Goal: Information Seeking & Learning: Check status

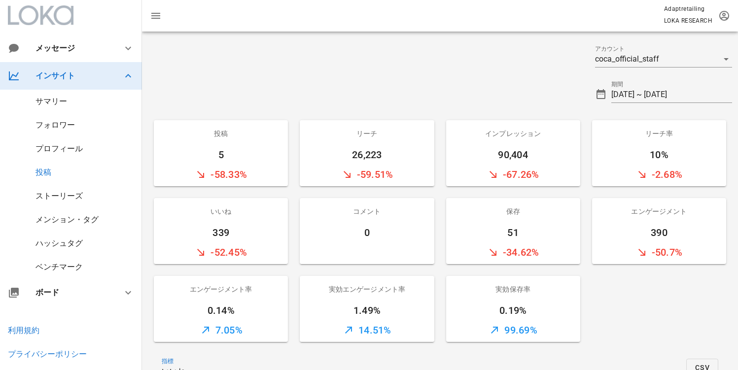
scroll to position [268, 0]
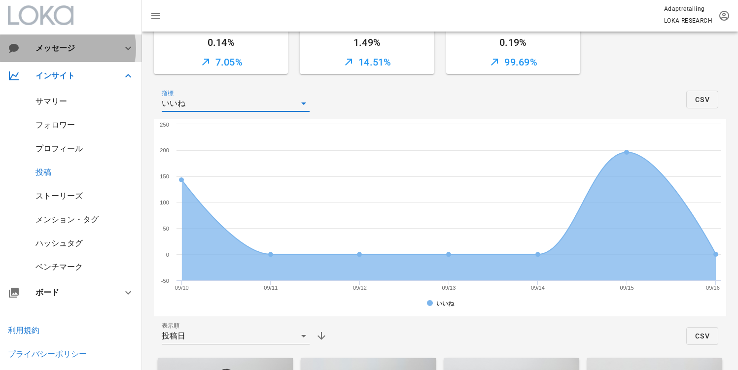
click at [58, 56] on div "メッセージ" at bounding box center [71, 48] width 142 height 28
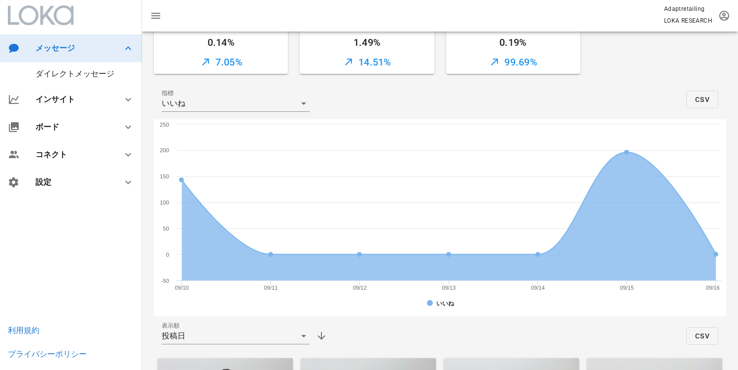
click at [64, 68] on div "ダイレクトメッセージ" at bounding box center [71, 74] width 142 height 24
click at [71, 48] on div "メッセージ" at bounding box center [70, 47] width 71 height 9
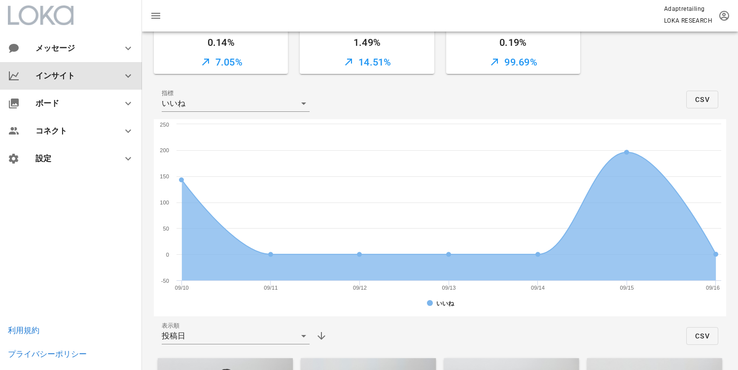
click at [68, 66] on div "インサイト" at bounding box center [71, 76] width 142 height 28
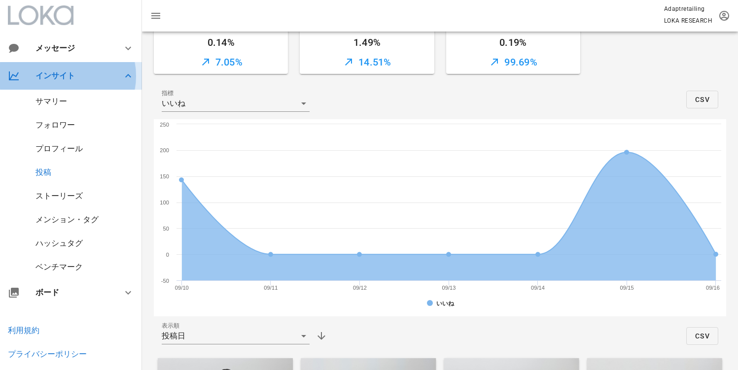
click at [75, 81] on div "インサイト" at bounding box center [71, 76] width 142 height 28
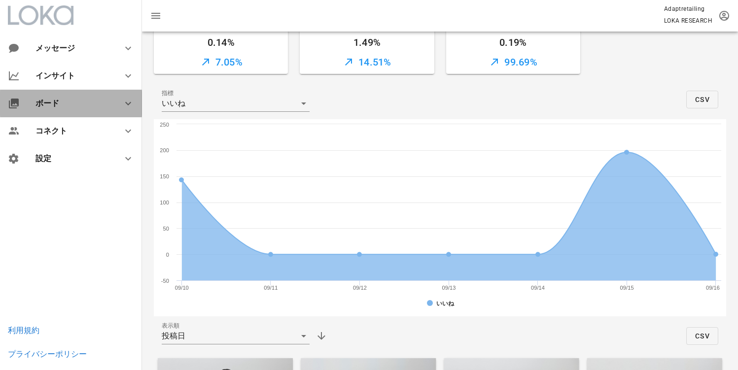
click at [66, 105] on div "ボード" at bounding box center [72, 103] width 75 height 9
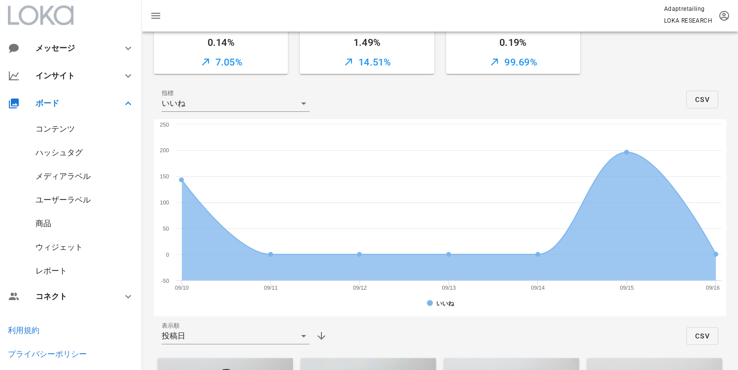
click at [64, 153] on div "ハッシュタグ" at bounding box center [58, 152] width 47 height 9
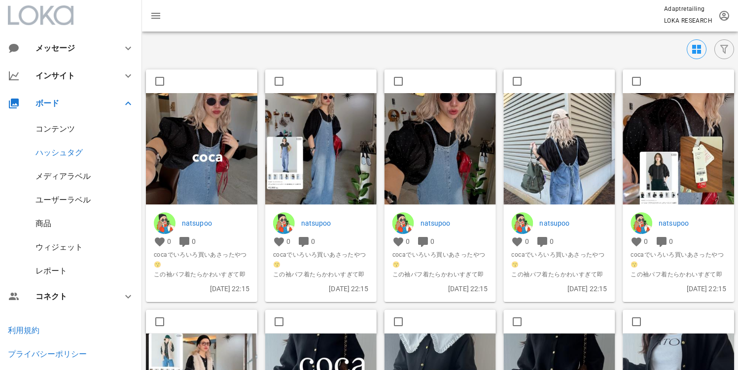
click at [173, 130] on img at bounding box center [201, 148] width 111 height 111
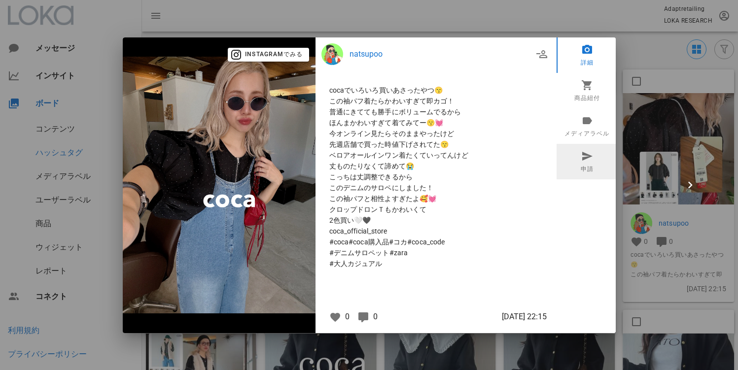
click at [585, 160] on icon at bounding box center [587, 156] width 12 height 12
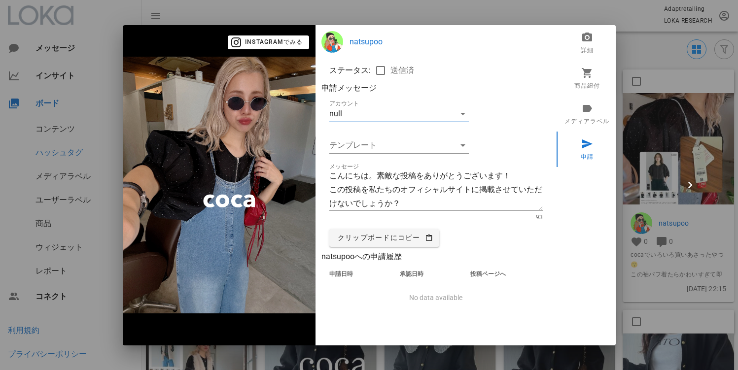
type textarea "@coca_official_staff はじめまして！cocaインスタチームです☺ ステキなコーデを投稿頂きありがとうございます★ こちらの投稿を、公式サイ…"
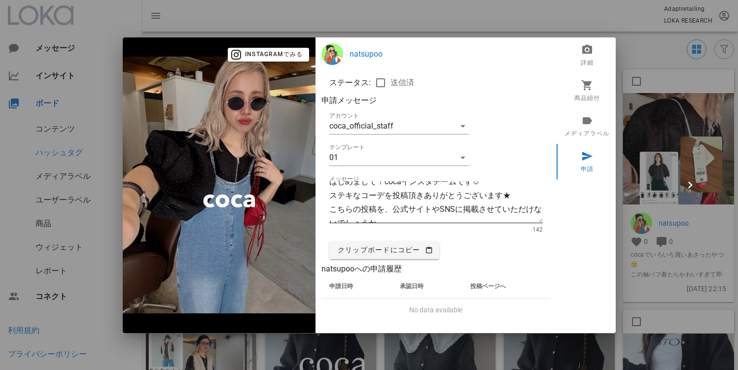
scroll to position [55, 0]
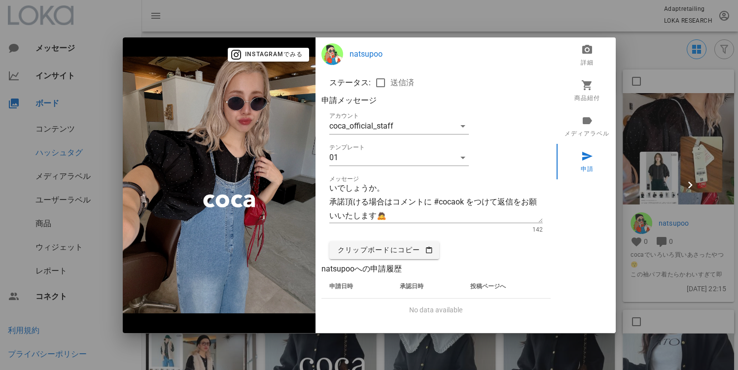
click at [427, 18] on div at bounding box center [369, 185] width 738 height 370
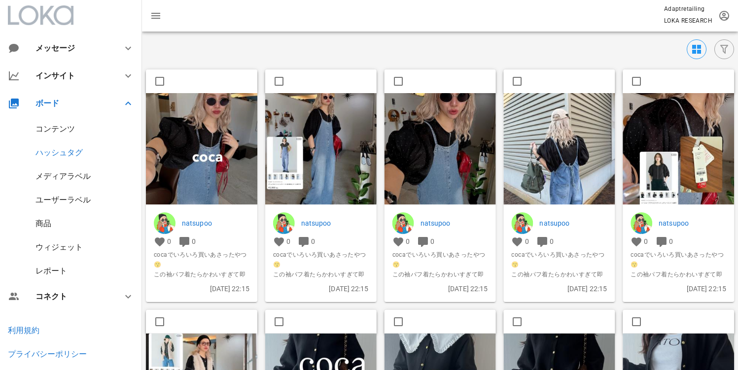
click at [66, 129] on div "コンテンツ" at bounding box center [54, 128] width 39 height 9
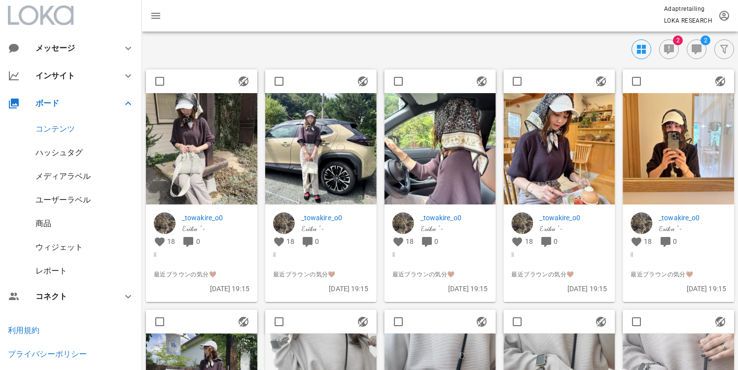
click at [58, 150] on div "ハッシュタグ" at bounding box center [58, 152] width 47 height 9
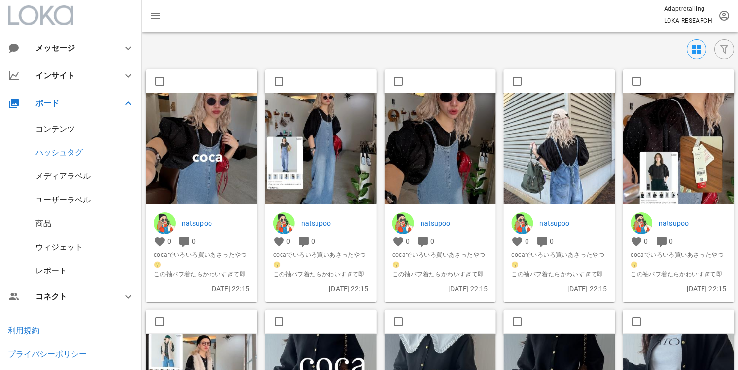
click at [65, 133] on div "コンテンツ" at bounding box center [54, 128] width 39 height 9
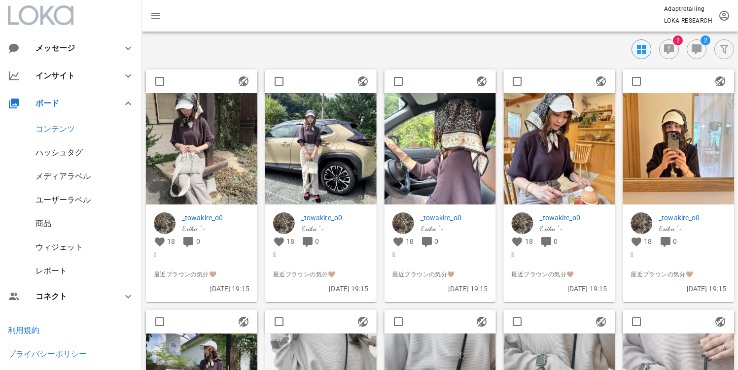
click at [55, 279] on div "レポート" at bounding box center [71, 271] width 142 height 24
click at [57, 268] on div "レポート" at bounding box center [51, 270] width 32 height 9
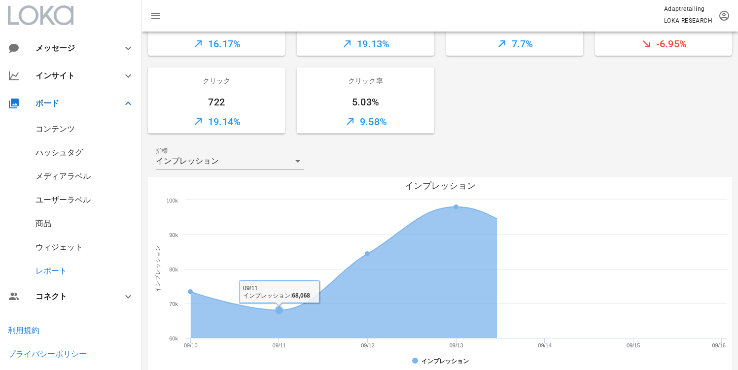
click at [242, 180] on rect at bounding box center [440, 275] width 584 height 197
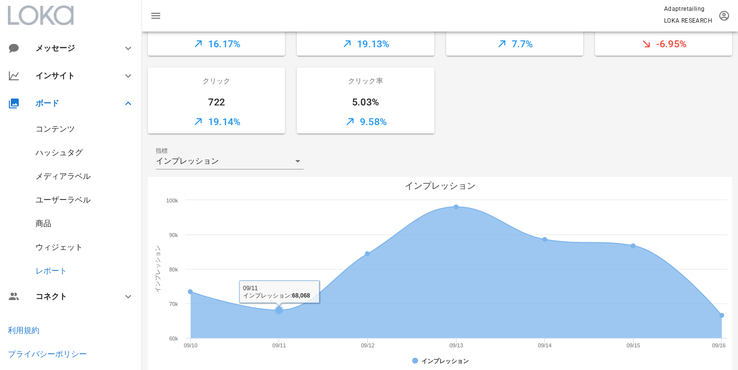
scroll to position [334, 0]
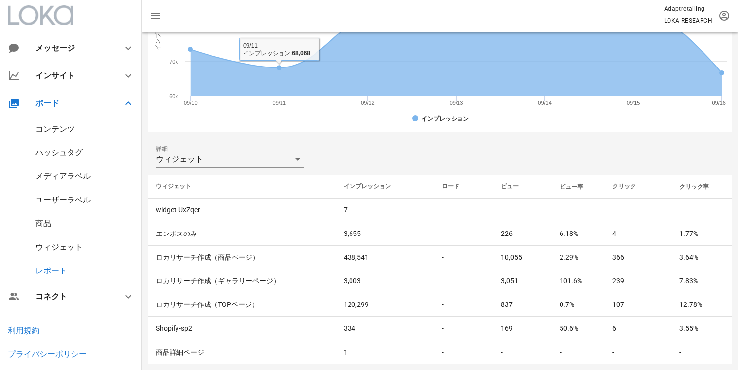
click at [244, 172] on div "詳細 ウィジェット" at bounding box center [440, 159] width 584 height 32
click at [242, 161] on div "ウィジェット" at bounding box center [223, 159] width 134 height 16
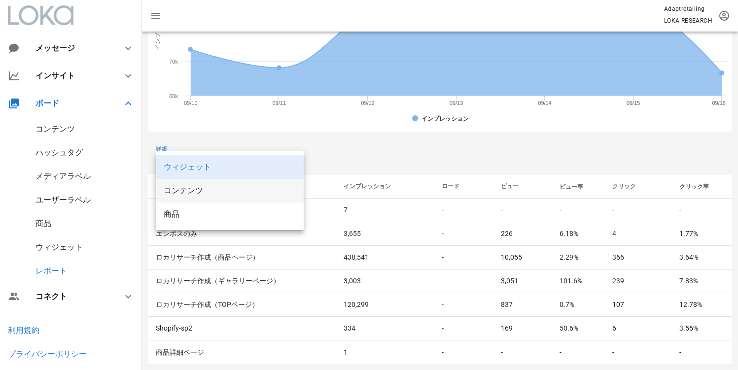
click at [208, 192] on div "コンテンツ" at bounding box center [230, 190] width 132 height 9
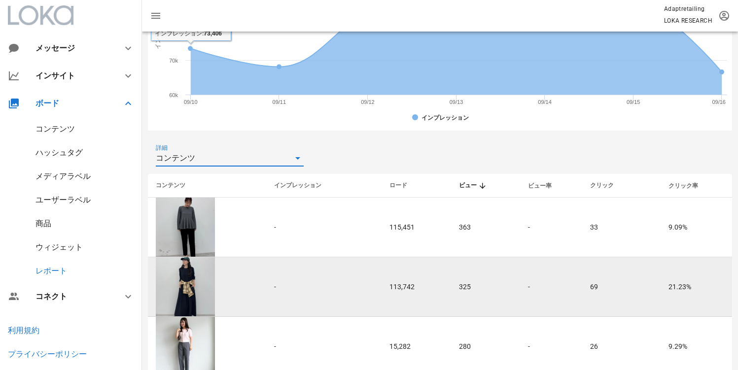
scroll to position [336, 0]
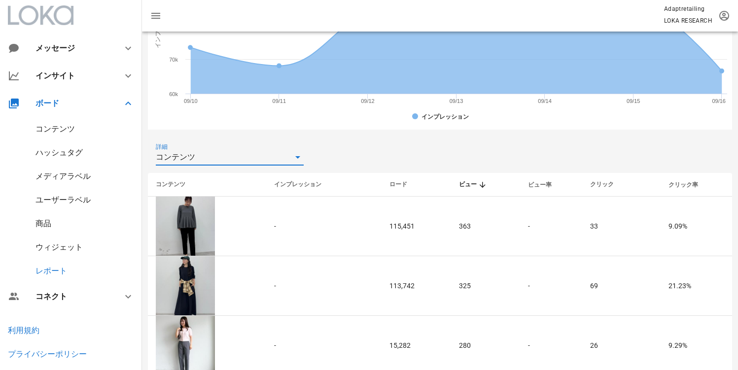
click at [250, 153] on div "コンテンツ" at bounding box center [223, 157] width 134 height 16
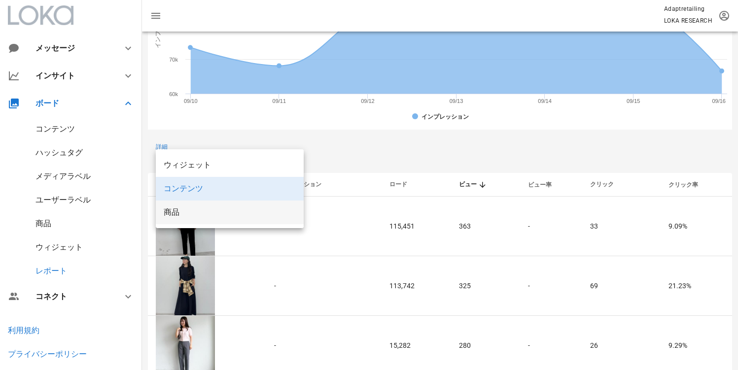
click at [212, 208] on div "商品" at bounding box center [230, 211] width 132 height 9
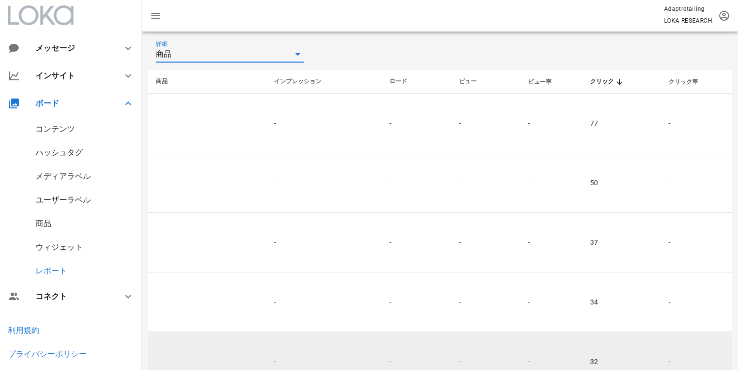
scroll to position [363, 0]
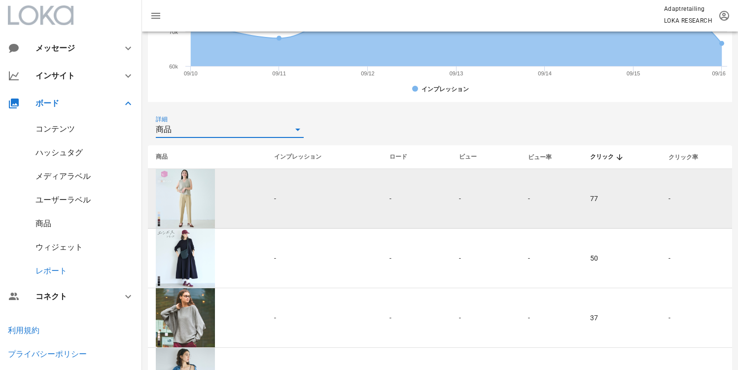
click at [170, 188] on div "3Dストレッチハイウエストパンツ レディース メール便不可 coca コカ" at bounding box center [185, 198] width 59 height 59
click at [183, 187] on div "3Dストレッチハイウエストパンツ レディース メール便不可 coca コカ" at bounding box center [185, 198] width 59 height 59
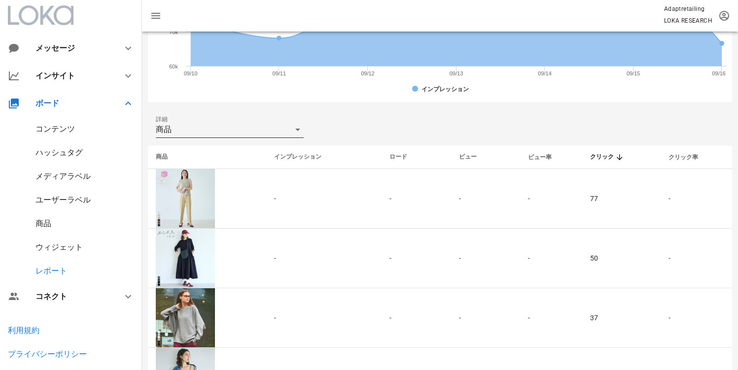
click at [216, 121] on div "詳細 商品" at bounding box center [440, 130] width 584 height 32
click at [218, 132] on div "商品" at bounding box center [223, 130] width 134 height 16
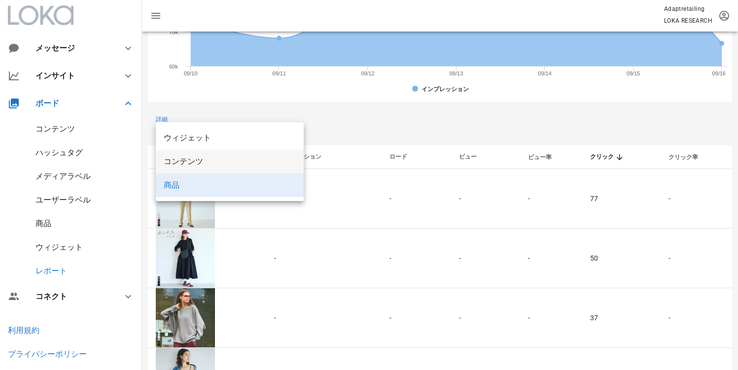
click at [209, 166] on div "コンテンツ" at bounding box center [230, 161] width 132 height 21
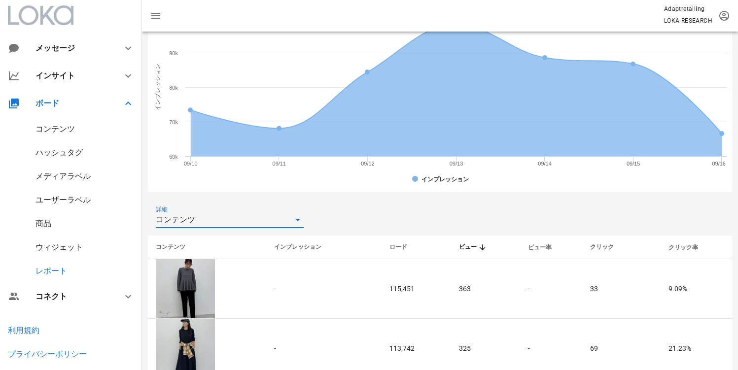
scroll to position [272, 0]
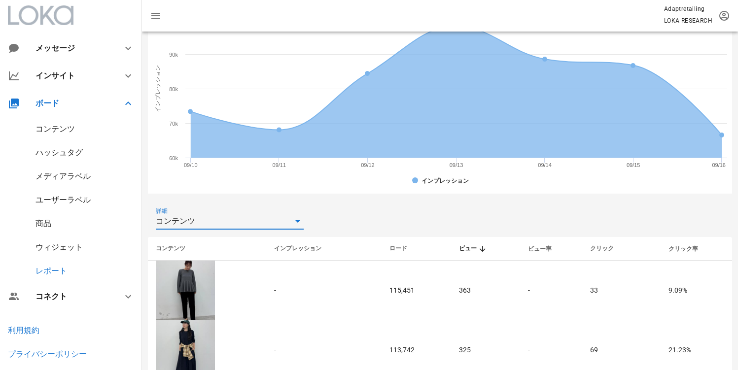
click at [252, 227] on div "コンテンツ" at bounding box center [223, 221] width 134 height 16
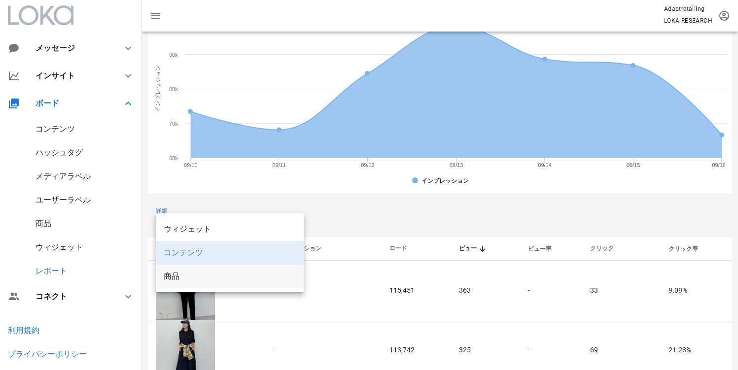
click at [196, 272] on div "商品" at bounding box center [230, 276] width 132 height 9
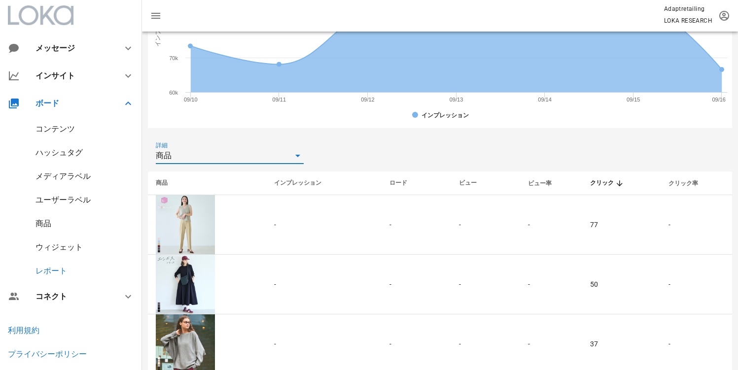
scroll to position [347, 0]
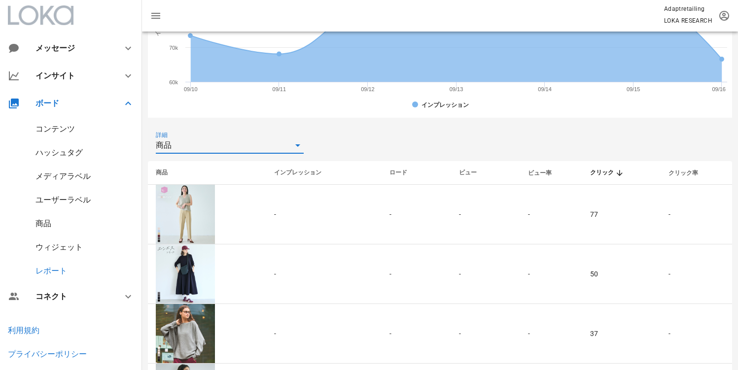
click at [50, 225] on div "商品" at bounding box center [43, 223] width 16 height 9
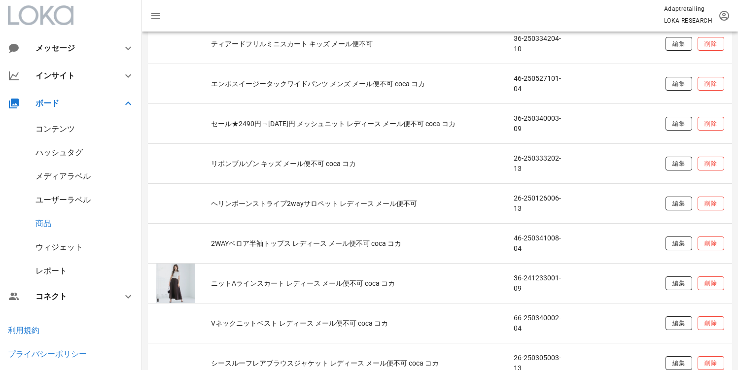
scroll to position [5223, 0]
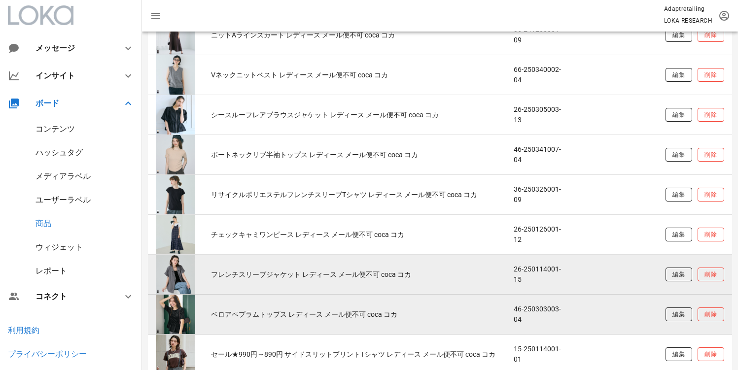
click at [43, 244] on div "ウィジェット" at bounding box center [58, 246] width 47 height 9
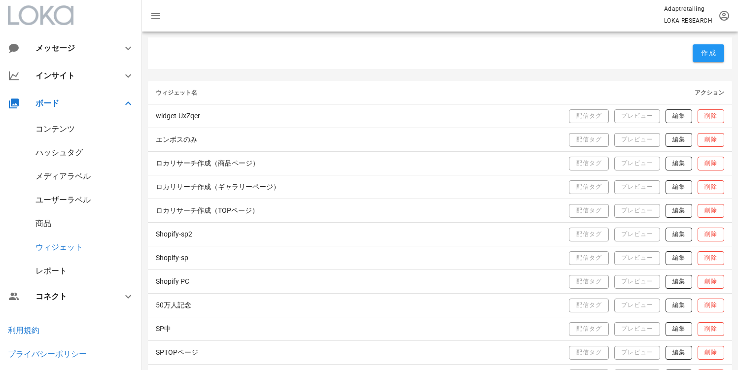
click at [62, 265] on div "レポート" at bounding box center [71, 271] width 142 height 24
click at [62, 267] on div "レポート" at bounding box center [51, 270] width 32 height 9
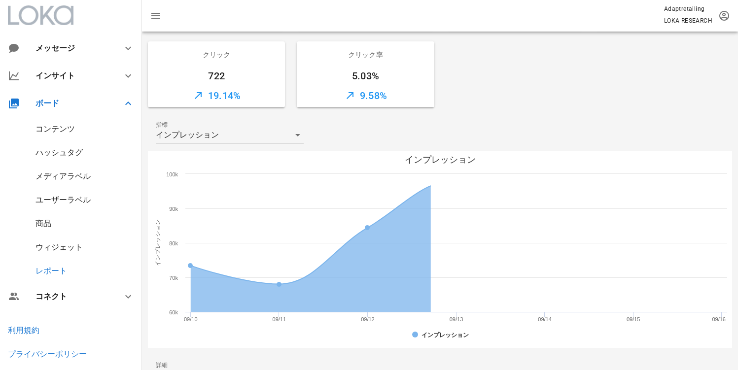
scroll to position [334, 0]
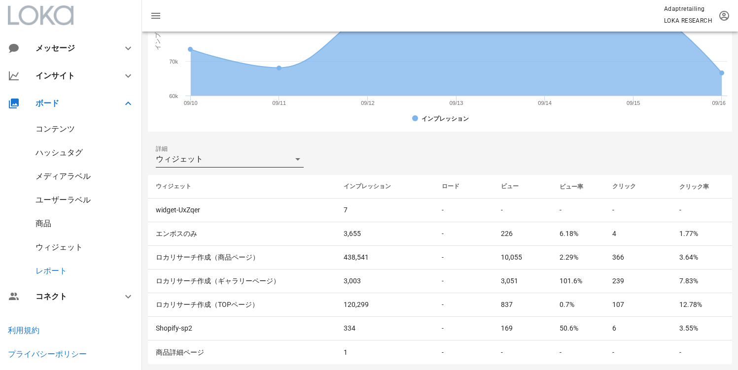
click at [234, 160] on div "ウィジェット" at bounding box center [223, 159] width 134 height 16
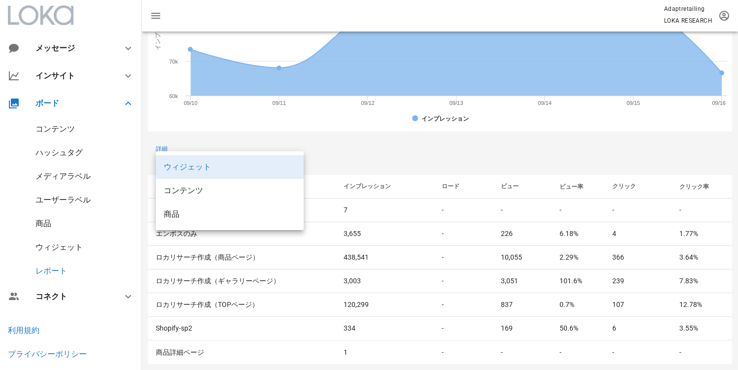
click at [196, 229] on div "ウィジェット コンテンツ 商品" at bounding box center [230, 190] width 148 height 79
click at [190, 219] on div "商品" at bounding box center [230, 214] width 132 height 21
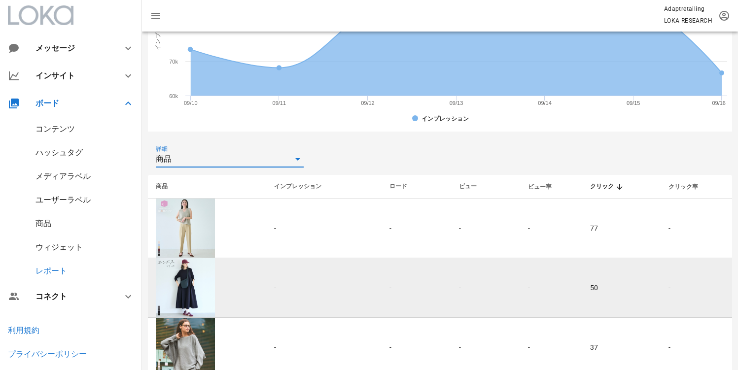
scroll to position [524, 0]
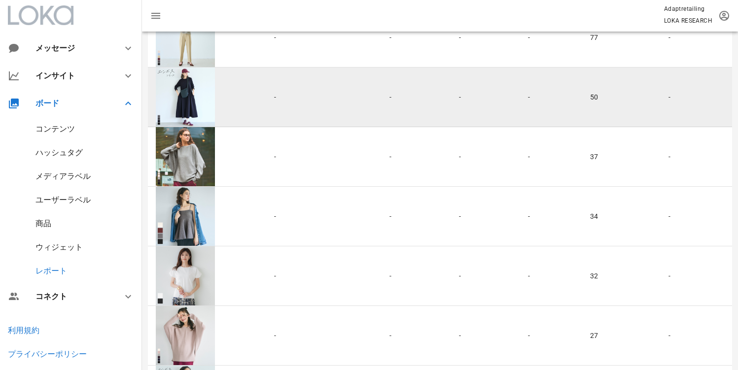
click at [192, 104] on div "【一部WEB限定カラー】エンボス長袖Aラインワンピース レディース メール便不可 coca コカ" at bounding box center [185, 97] width 59 height 59
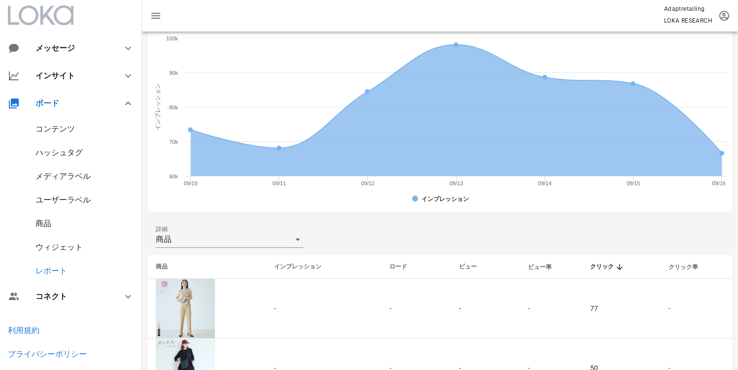
scroll to position [252, 0]
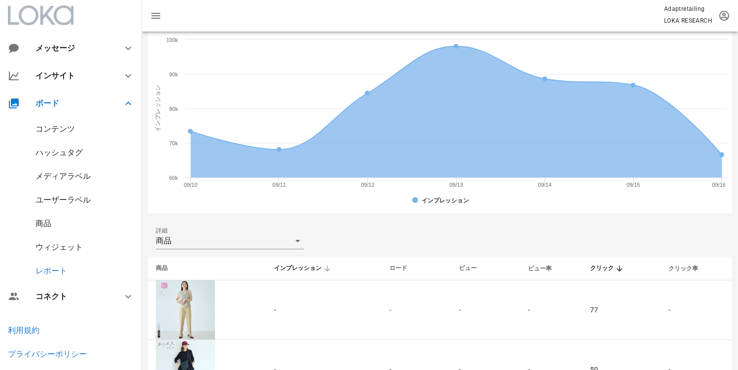
click at [280, 267] on span "インプレッション" at bounding box center [297, 268] width 47 height 7
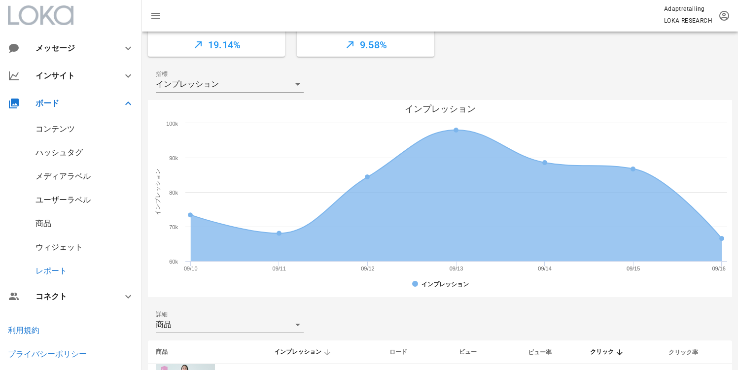
click at [280, 267] on text "09/11" at bounding box center [280, 269] width 14 height 6
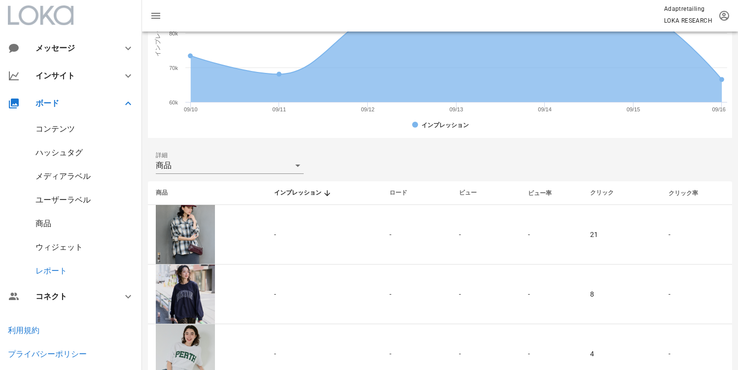
scroll to position [415, 0]
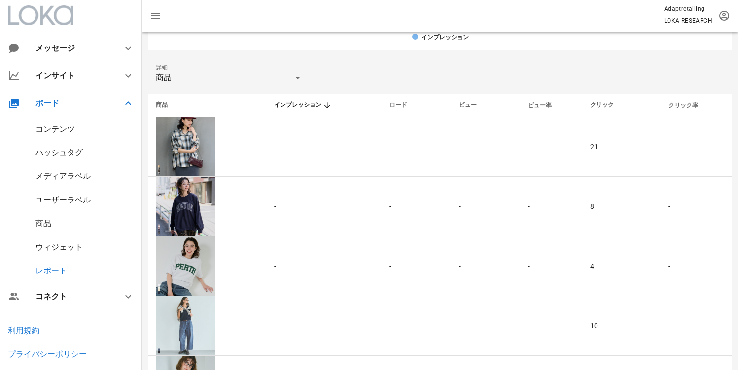
click at [230, 77] on div "商品" at bounding box center [223, 78] width 134 height 16
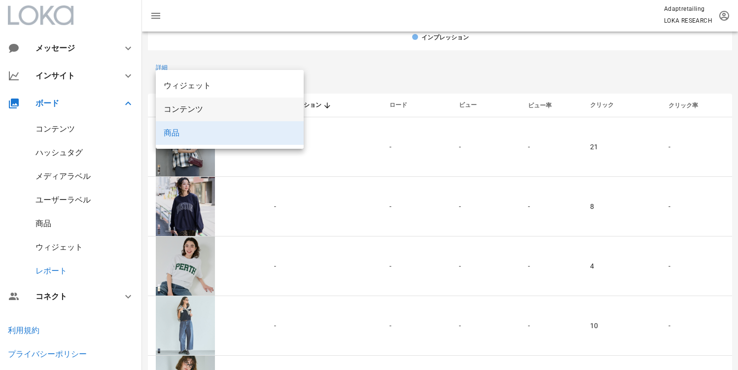
click at [217, 110] on div "コンテンツ" at bounding box center [230, 108] width 132 height 9
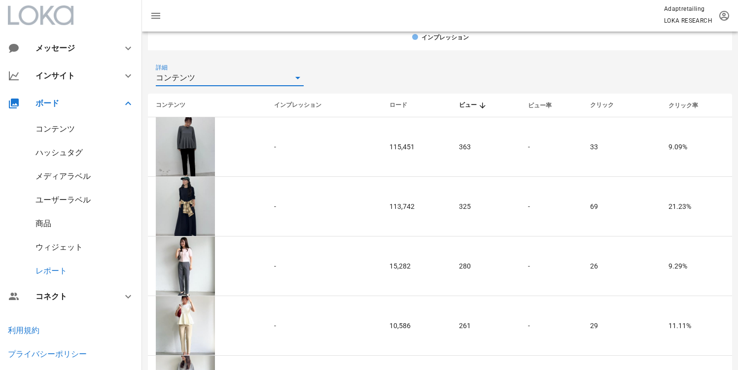
click at [258, 89] on div "詳細 コンテンツ" at bounding box center [440, 78] width 584 height 32
click at [257, 83] on div "コンテンツ" at bounding box center [223, 78] width 134 height 16
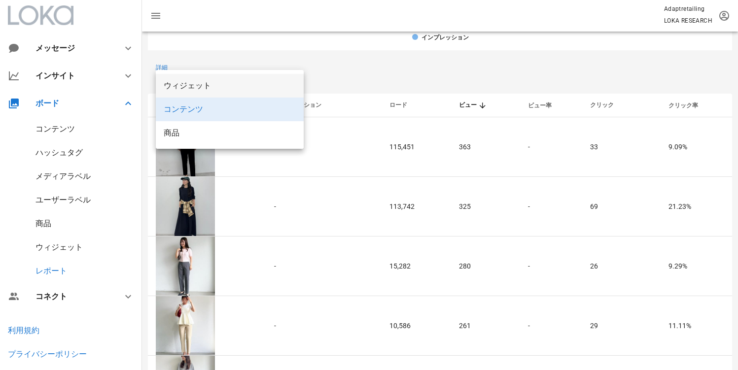
click at [248, 87] on div "ウィジェット" at bounding box center [230, 85] width 132 height 9
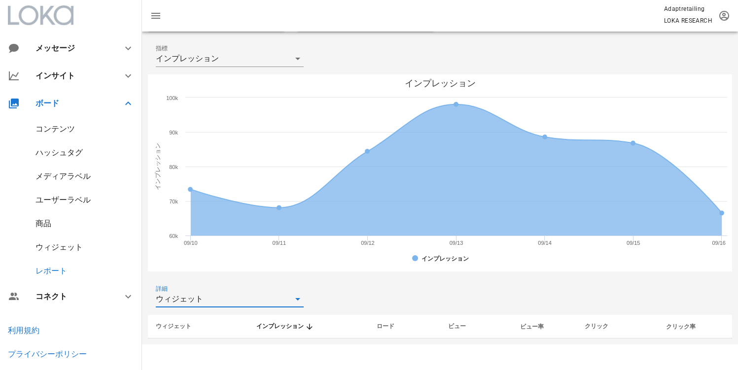
scroll to position [334, 0]
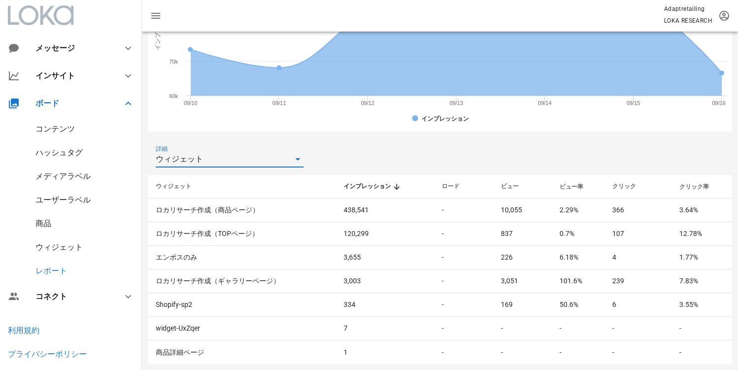
click at [200, 140] on div "投稿日時 [DATE] ~ [DATE] インプレッション 565,840 16.17% セッション 247,245 19.13% ビュー 14,338 7.…" at bounding box center [440, 34] width 596 height 672
click at [197, 152] on div "ウィジェット" at bounding box center [223, 159] width 134 height 16
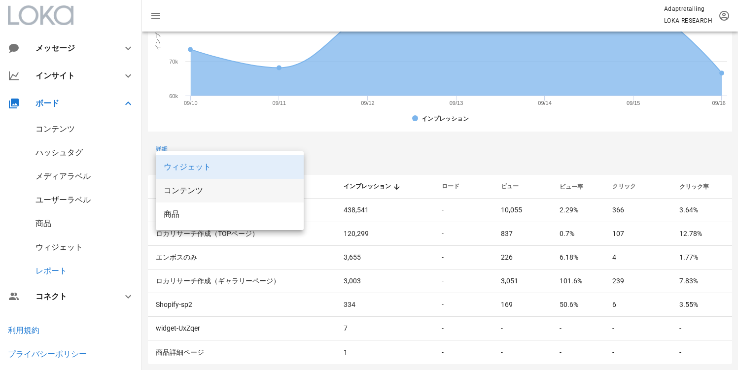
click at [194, 187] on div "コンテンツ" at bounding box center [230, 190] width 132 height 9
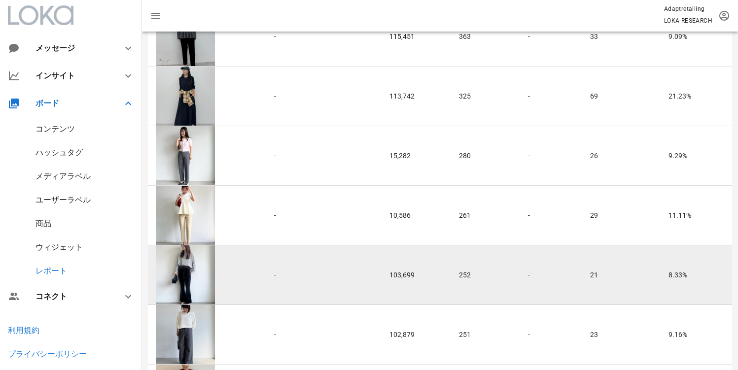
scroll to position [431, 0]
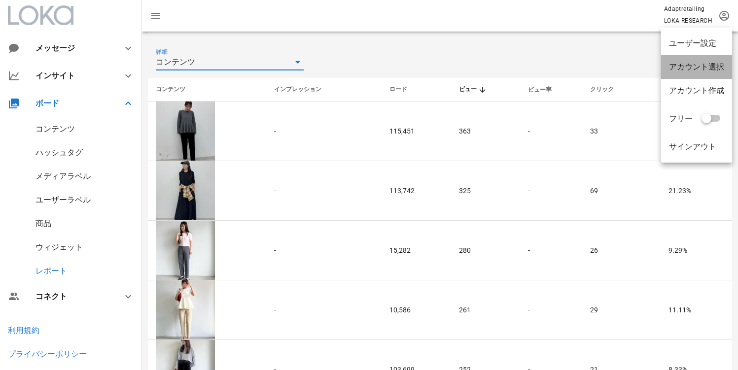
click at [706, 63] on div "アカウント選択" at bounding box center [696, 66] width 55 height 9
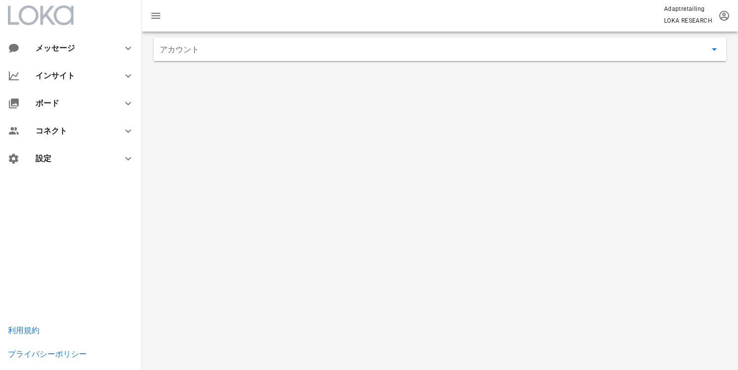
click at [303, 63] on div "アカウント" at bounding box center [440, 56] width 572 height 38
click at [299, 56] on input "アカウント" at bounding box center [433, 49] width 547 height 16
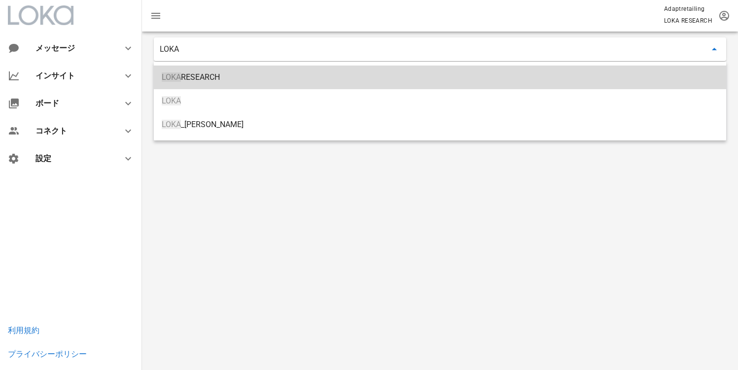
type input "LOKA RESEARCH"
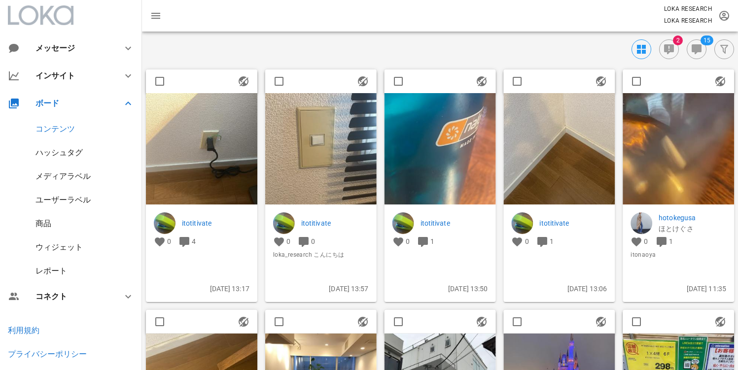
click at [223, 135] on img at bounding box center [201, 148] width 111 height 111
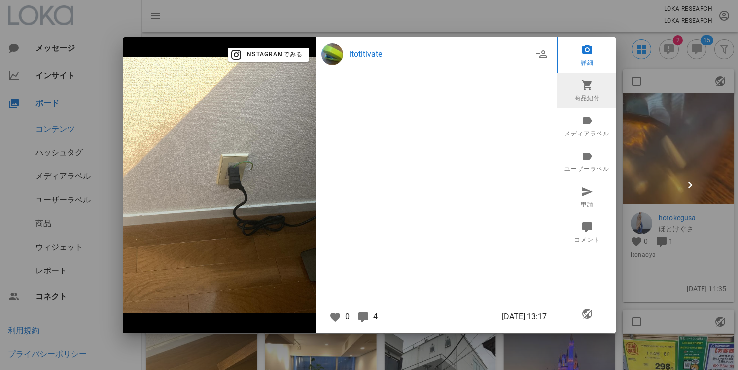
click at [594, 93] on link "商品紐付" at bounding box center [586, 90] width 61 height 35
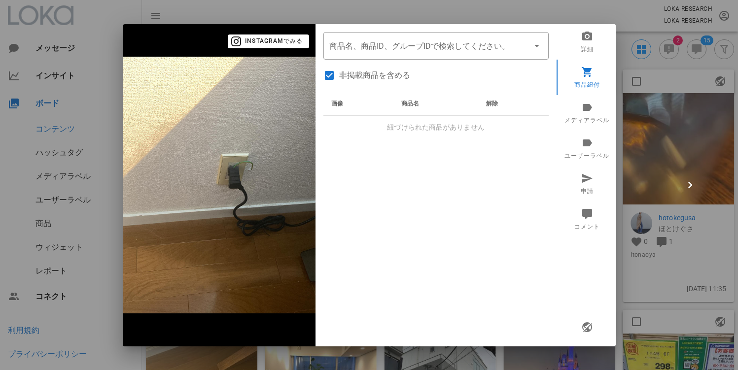
click at [686, 107] on div at bounding box center [369, 185] width 738 height 370
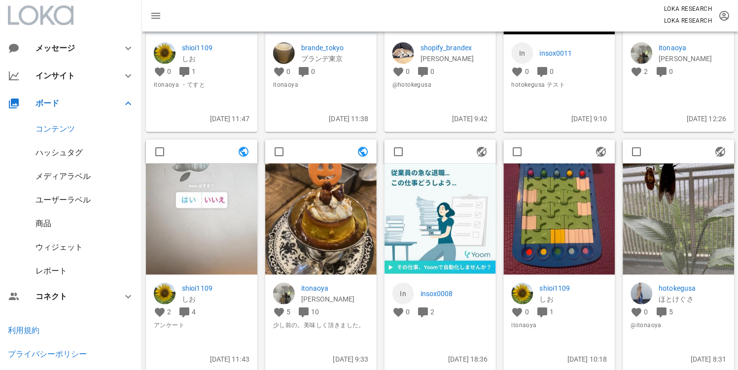
scroll to position [1651, 0]
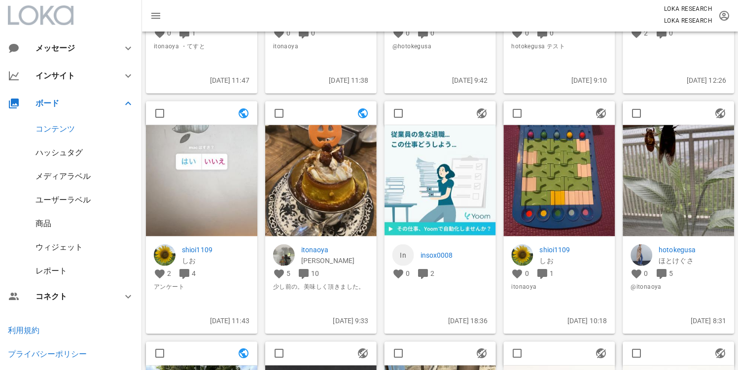
click at [191, 182] on img at bounding box center [201, 180] width 111 height 111
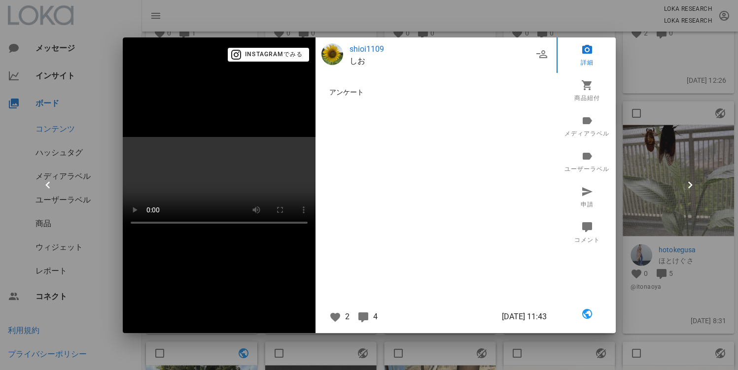
click at [663, 127] on div at bounding box center [369, 185] width 738 height 370
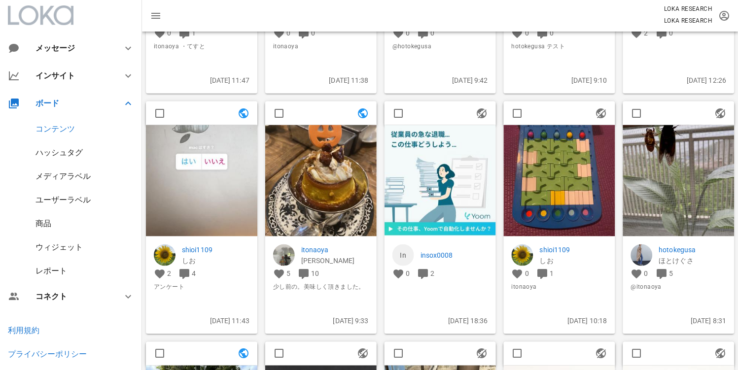
click at [310, 156] on img at bounding box center [320, 180] width 111 height 111
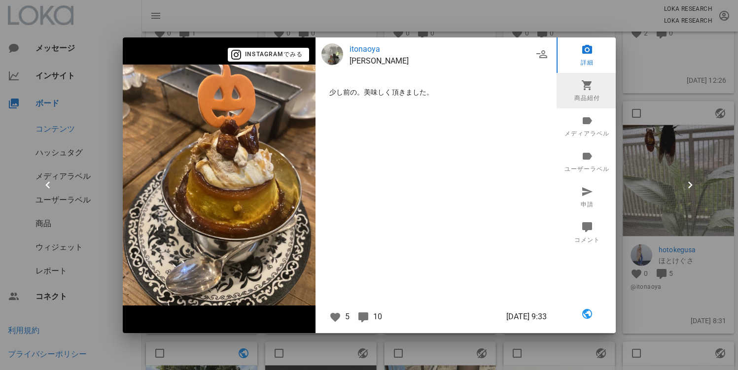
click at [584, 90] on link "商品紐付" at bounding box center [586, 90] width 61 height 35
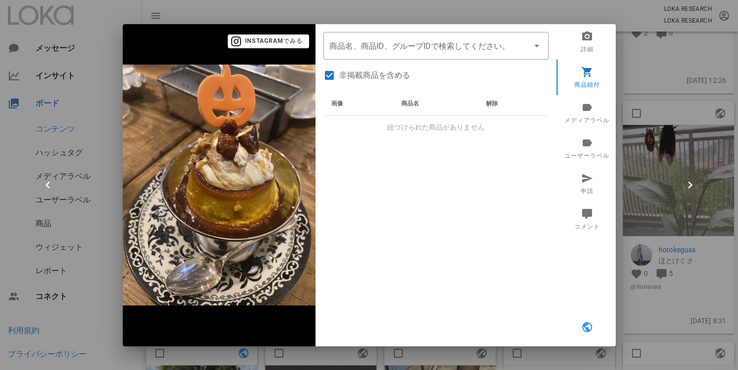
click at [448, 145] on div "画像 商品名 解除 紐づけられた商品がありません" at bounding box center [435, 215] width 225 height 246
click at [467, 59] on div "​ 商品名、商品ID、グループIDで検索してください。 非掲載商品を含める 画像 商品名 解除 紐づけられた商品がありません" at bounding box center [435, 185] width 241 height 322
click at [472, 52] on input "商品" at bounding box center [422, 46] width 186 height 16
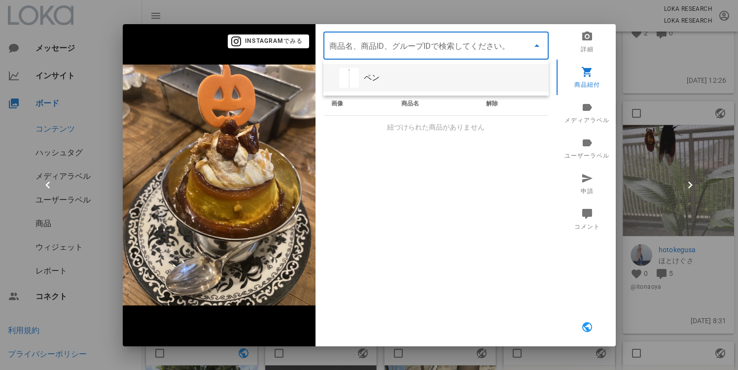
click at [455, 86] on div "ペン" at bounding box center [435, 78] width 225 height 28
type input "ペン"
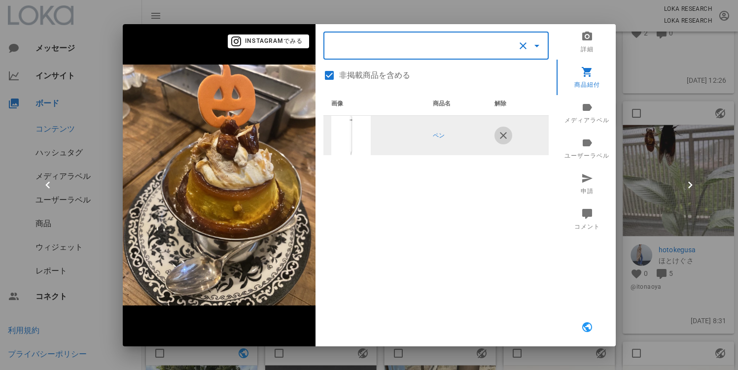
click at [508, 139] on icon "button" at bounding box center [503, 136] width 12 height 12
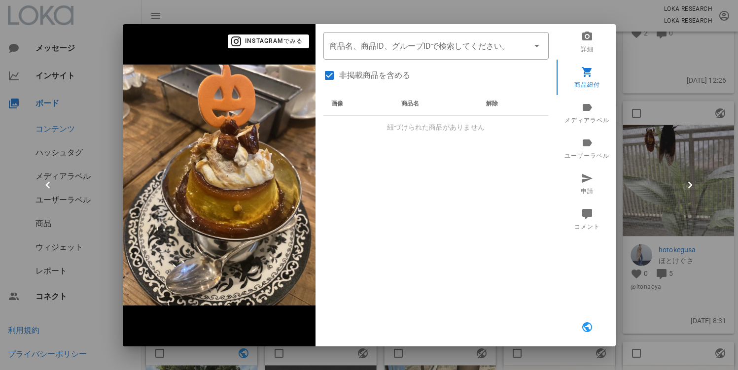
click at [445, 213] on div "画像 商品名 解除 紐づけられた商品がありません" at bounding box center [435, 215] width 225 height 246
click at [525, 55] on div "商品名、商品ID、グループIDで検索してください。" at bounding box center [435, 46] width 213 height 28
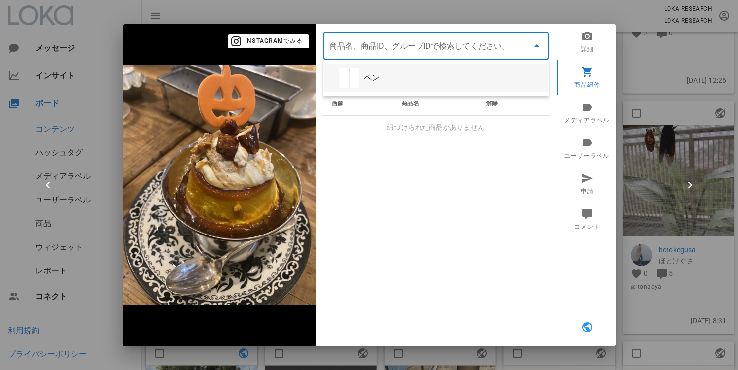
click at [445, 75] on div "ペン" at bounding box center [452, 77] width 177 height 9
type input "ペン"
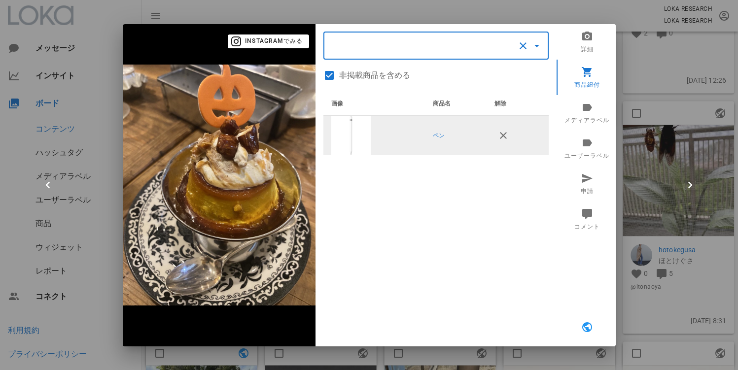
click at [458, 195] on div "画像 商品名 解除 ペン" at bounding box center [435, 215] width 225 height 246
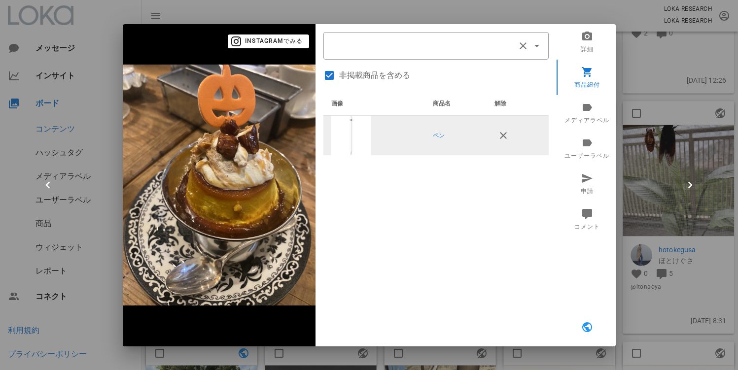
click at [685, 118] on div at bounding box center [369, 185] width 738 height 370
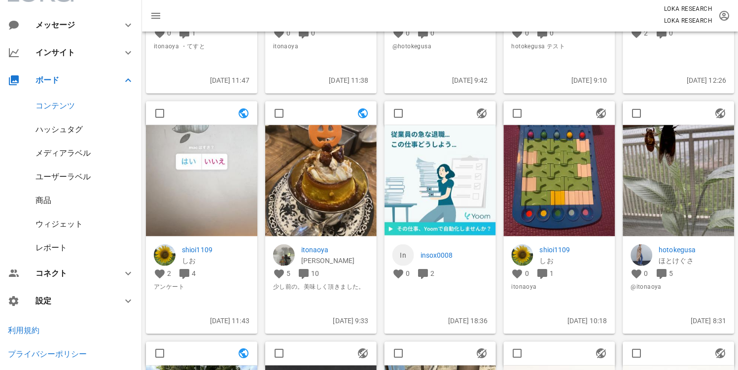
scroll to position [27, 0]
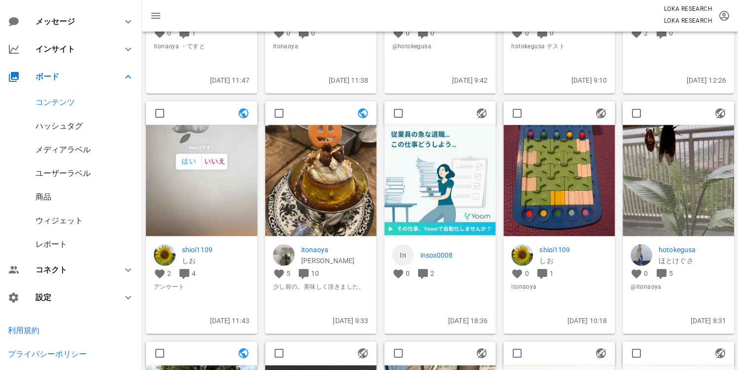
click at [77, 246] on div "レポート" at bounding box center [71, 245] width 142 height 24
click at [55, 245] on div "レポート" at bounding box center [51, 244] width 32 height 9
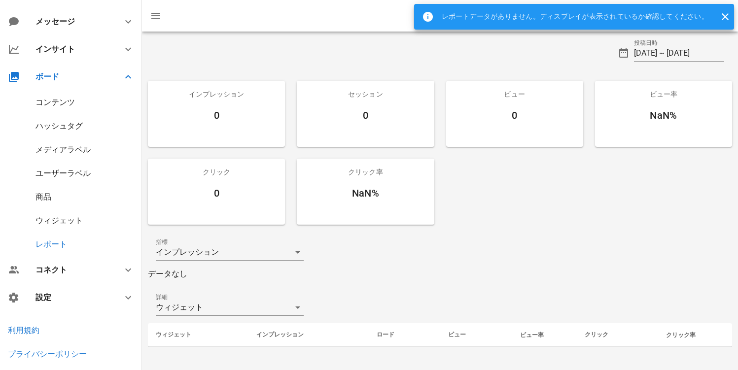
click at [411, 257] on div "指標 インプレッション" at bounding box center [440, 253] width 584 height 32
click at [245, 309] on div "ウィジェット" at bounding box center [223, 308] width 134 height 16
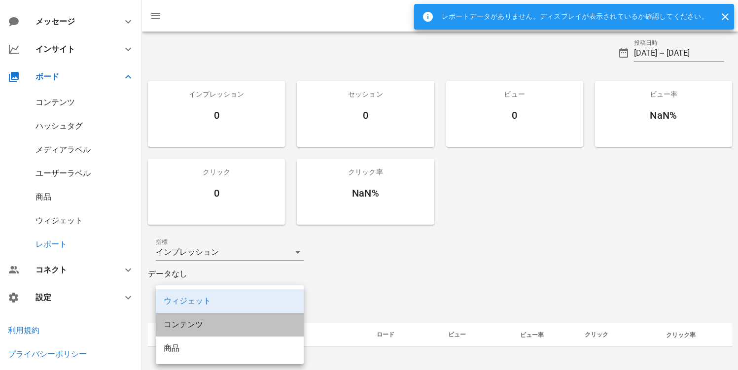
click at [232, 331] on div "コンテンツ" at bounding box center [230, 324] width 132 height 21
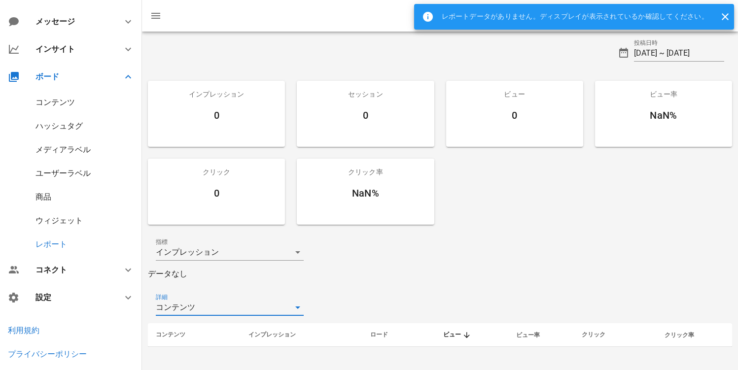
click at [268, 310] on div "コンテンツ" at bounding box center [223, 308] width 134 height 16
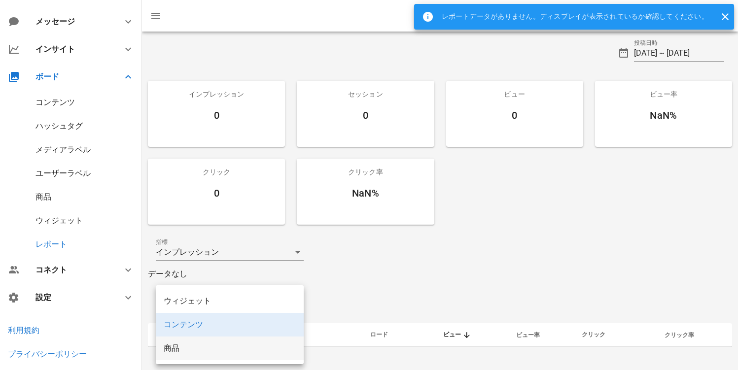
click at [231, 345] on div "商品" at bounding box center [230, 348] width 132 height 9
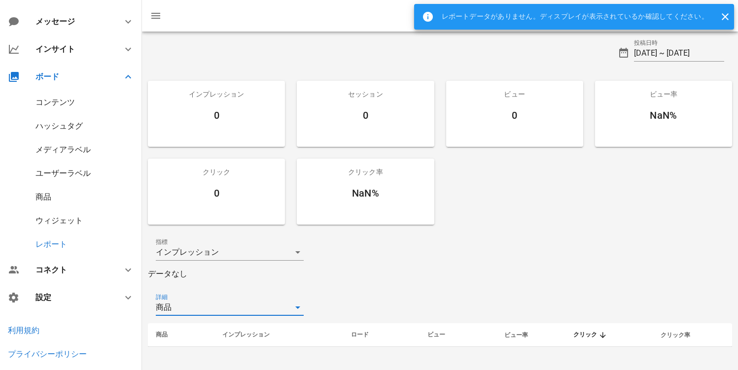
click at [253, 313] on div "商品" at bounding box center [223, 308] width 134 height 16
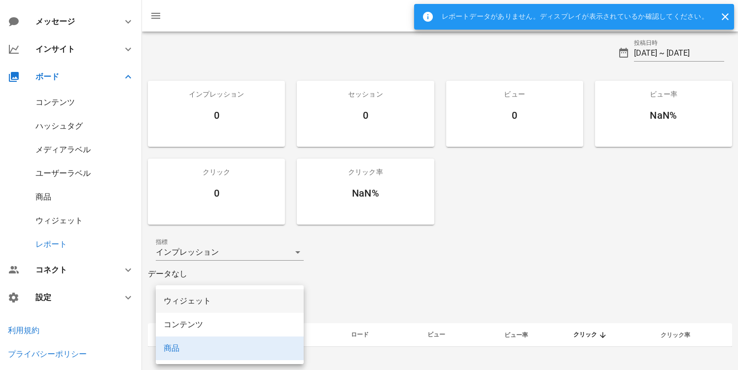
click at [245, 303] on div "ウィジェット" at bounding box center [230, 300] width 132 height 9
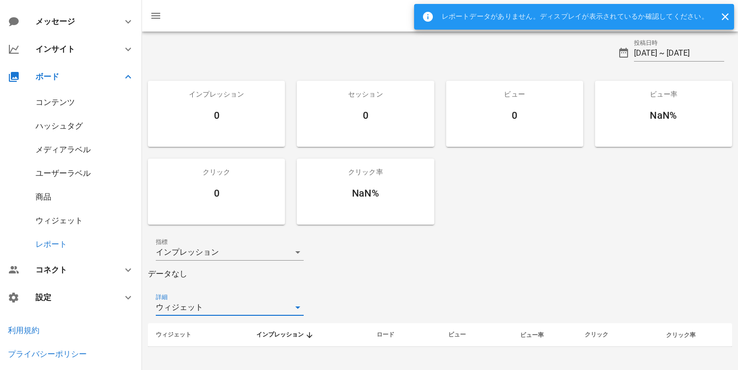
click at [402, 283] on div "投稿日時 [DATE] ~ [DATE] インプレッション 0 セッション 0 ビュー 0 ビュー率 NaN% クリック 0 クリック率 NaN% 指標 イン…" at bounding box center [440, 192] width 596 height 321
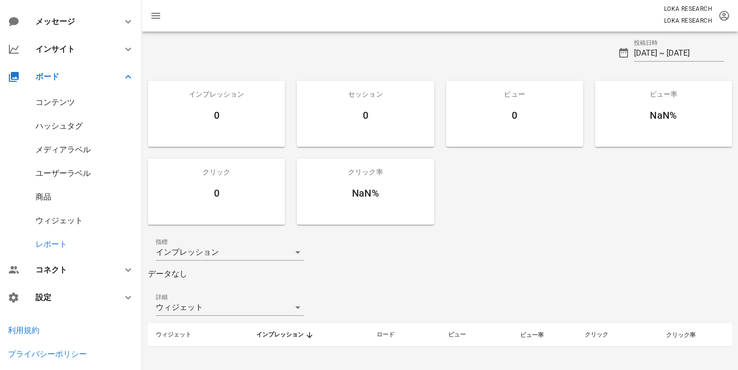
click at [472, 227] on div "インプレッション 0 セッション 0 ビュー 0 ビュー率 NaN% クリック 0 クリック率 NaN%" at bounding box center [440, 153] width 596 height 156
click at [416, 287] on div "投稿日時 [DATE] ~ [DATE] インプレッション 0 セッション 0 ビュー 0 ビュー率 NaN% クリック 0 クリック率 NaN% 指標 イン…" at bounding box center [440, 192] width 596 height 321
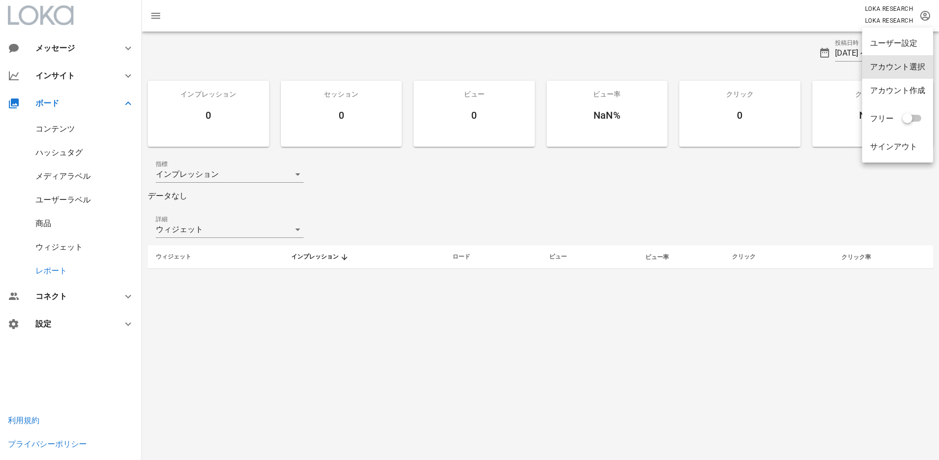
click at [737, 60] on div "アカウント選択" at bounding box center [897, 67] width 71 height 24
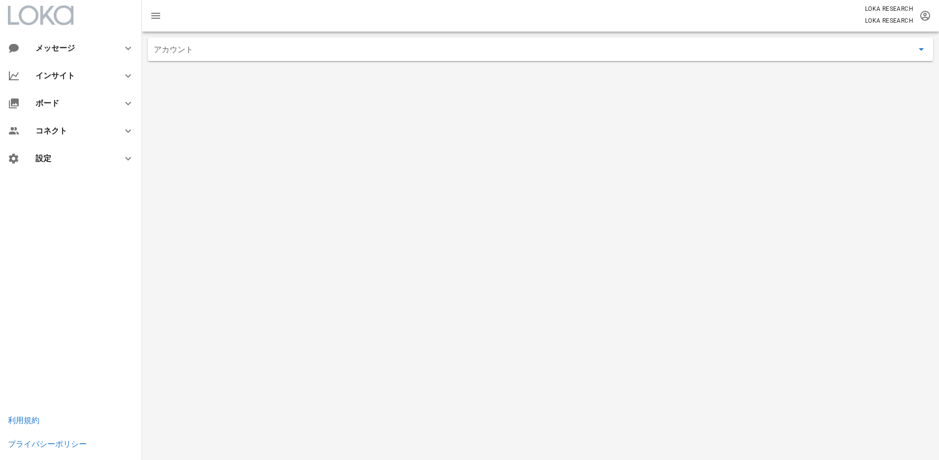
click at [481, 49] on input "アカウント" at bounding box center [533, 49] width 759 height 16
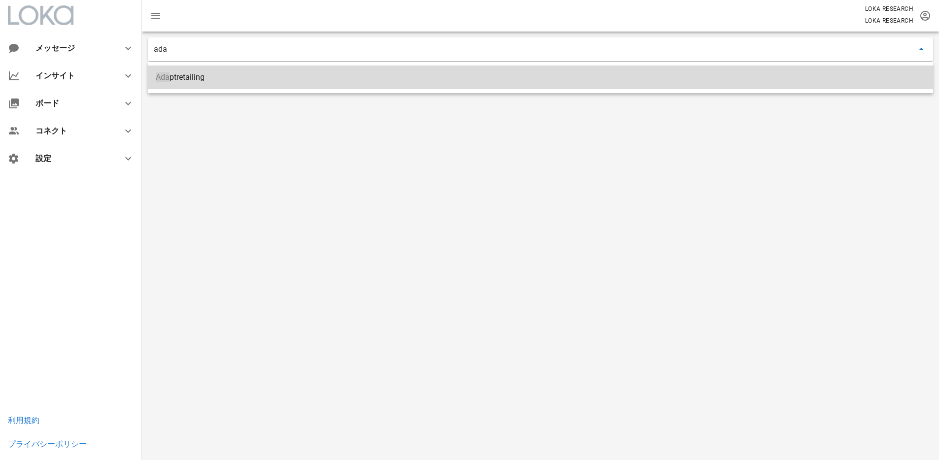
click at [310, 78] on div "Ada ptretailing" at bounding box center [540, 76] width 769 height 9
type input "Adaptretailing"
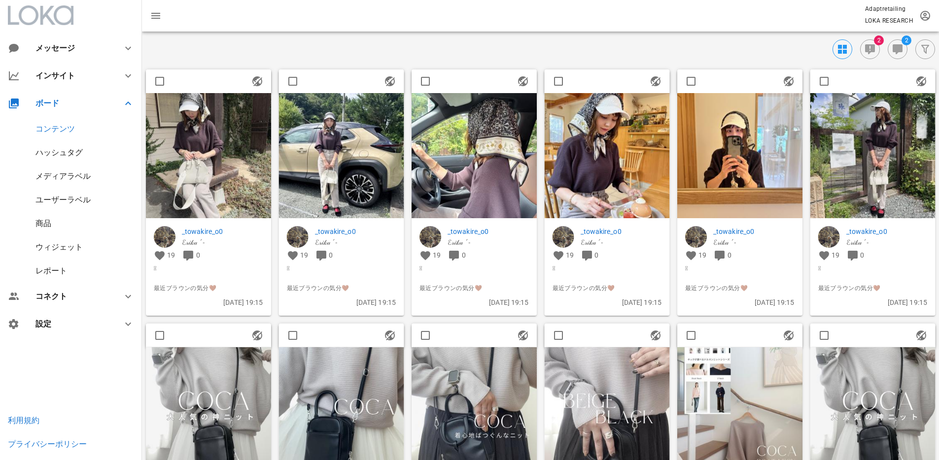
click at [55, 266] on div "レポート" at bounding box center [51, 270] width 32 height 9
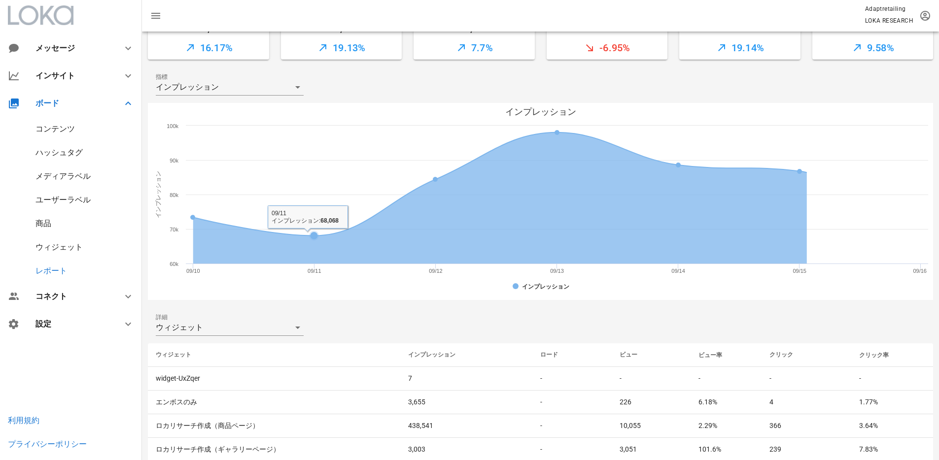
scroll to position [166, 0]
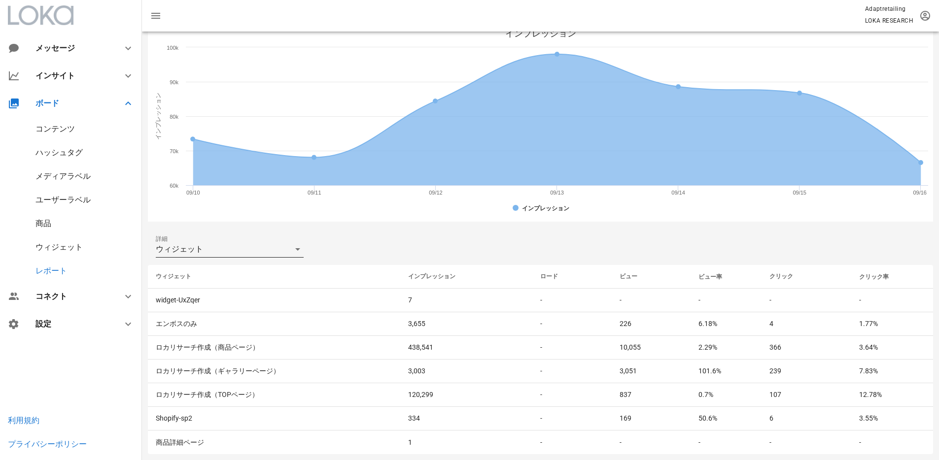
click at [243, 252] on div "ウィジェット" at bounding box center [223, 249] width 134 height 16
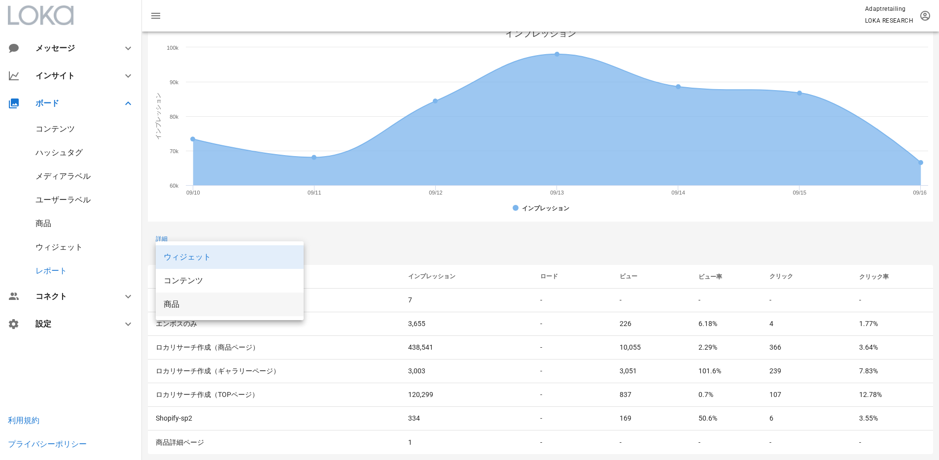
click at [201, 296] on div "商品" at bounding box center [230, 304] width 132 height 21
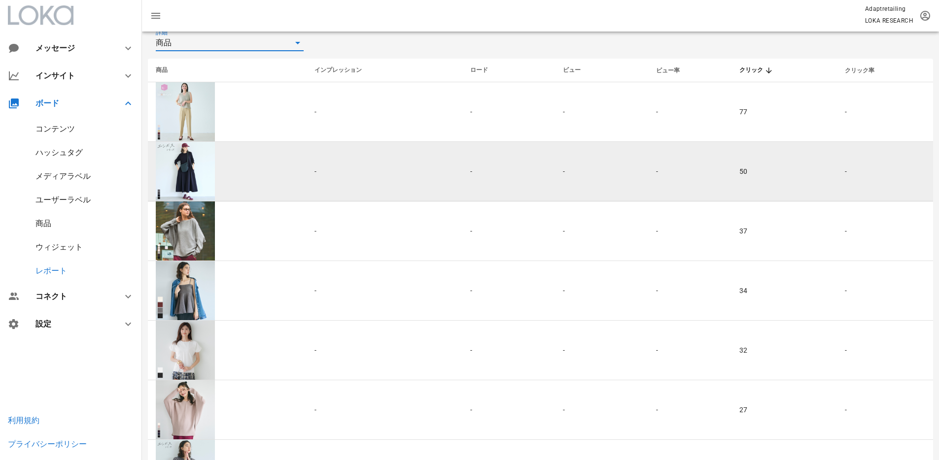
scroll to position [364, 0]
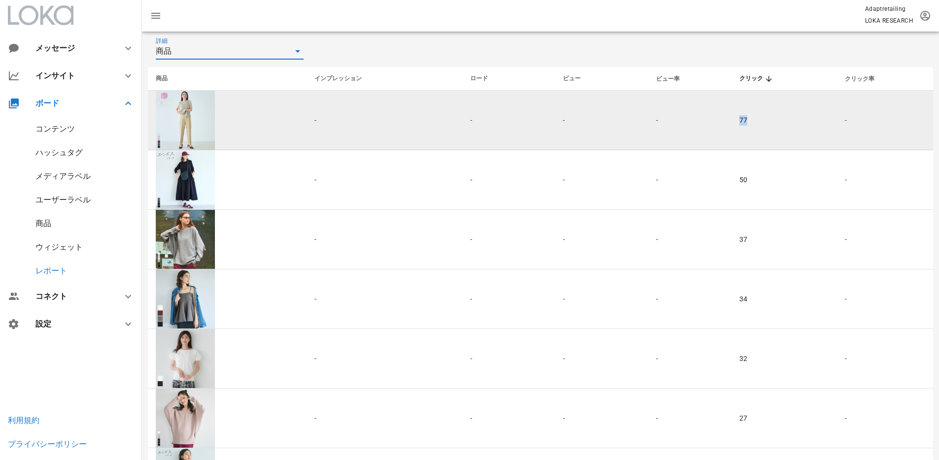
drag, startPoint x: 737, startPoint y: 121, endPoint x: 757, endPoint y: 121, distance: 20.7
click at [737, 121] on td "77" at bounding box center [783, 121] width 105 height 60
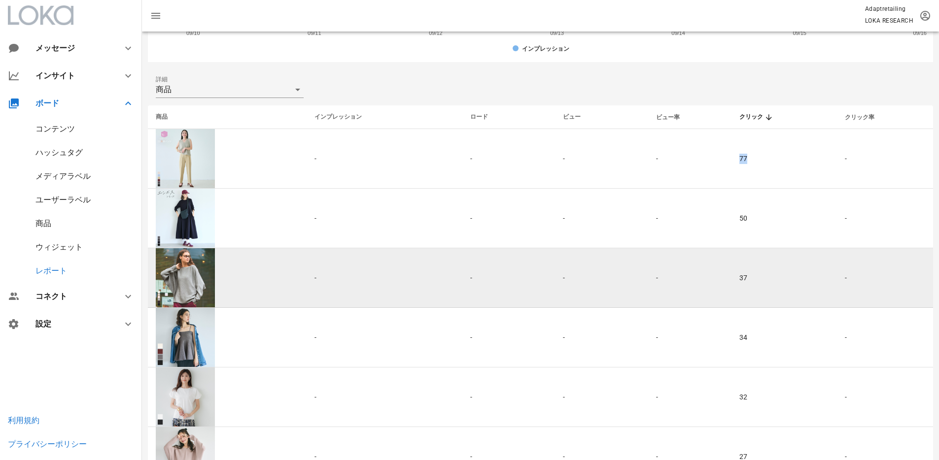
scroll to position [326, 0]
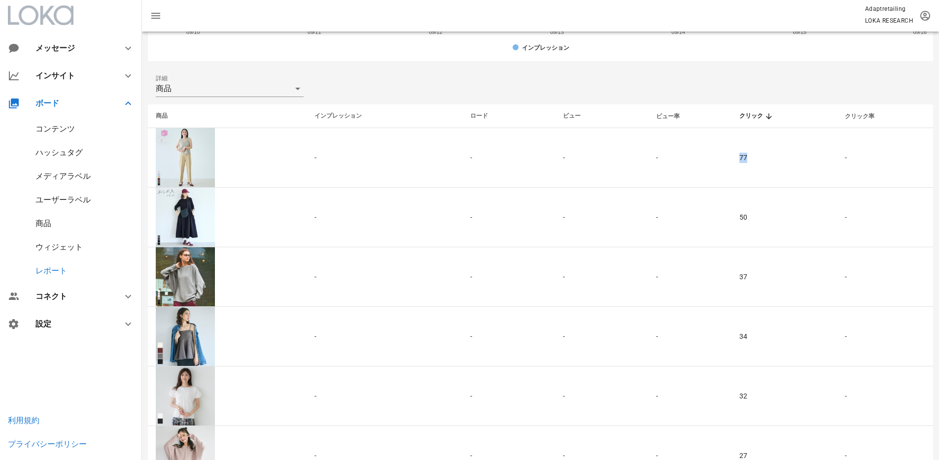
click at [55, 129] on div "コンテンツ" at bounding box center [54, 128] width 39 height 9
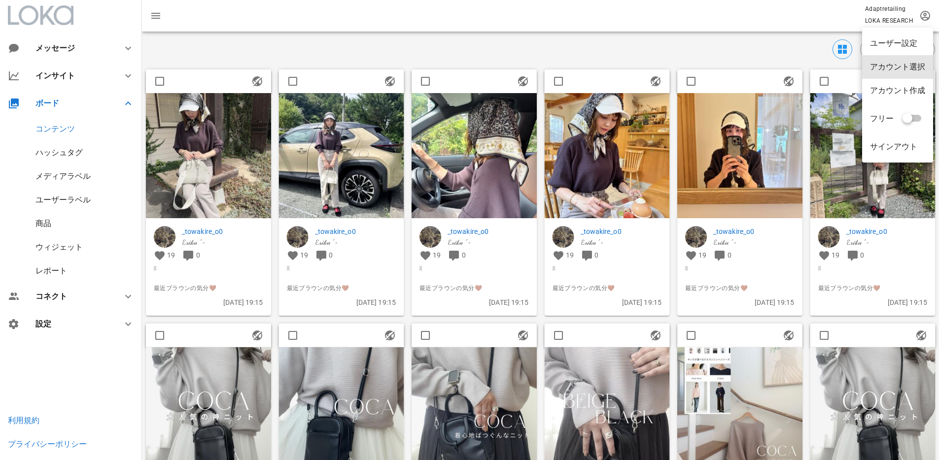
click at [737, 61] on div "アカウント選択" at bounding box center [897, 67] width 71 height 24
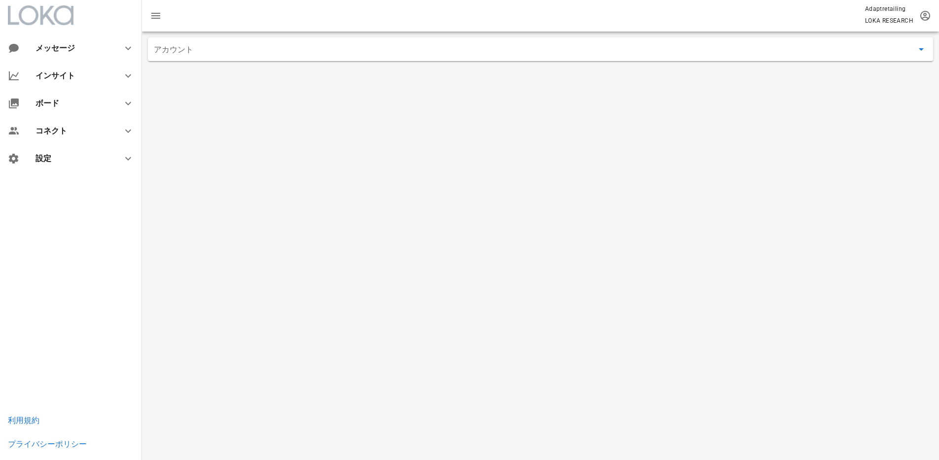
click at [310, 59] on div "アカウント" at bounding box center [540, 49] width 785 height 24
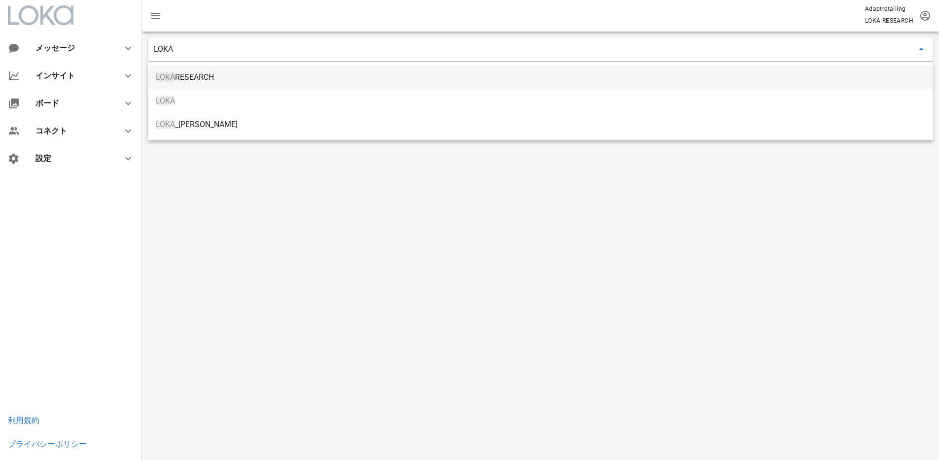
click at [272, 80] on div "LOKA RESEARCH" at bounding box center [540, 76] width 769 height 9
type input "LOKA RESEARCH"
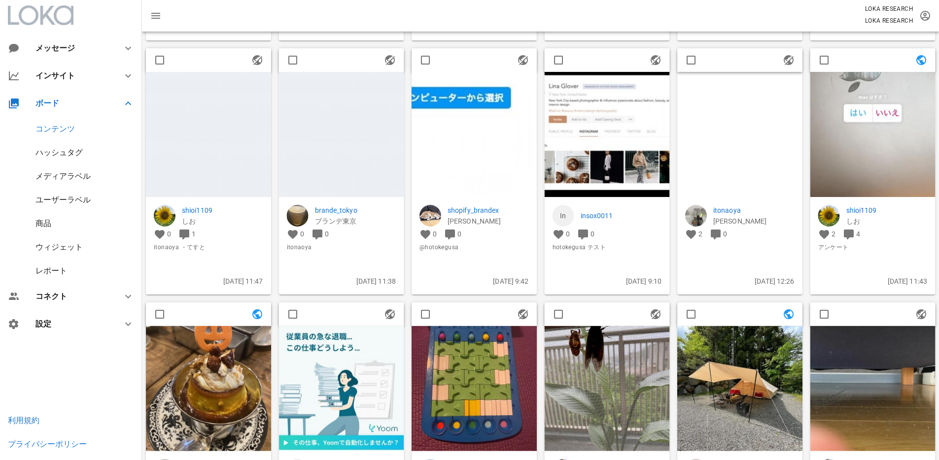
scroll to position [1289, 0]
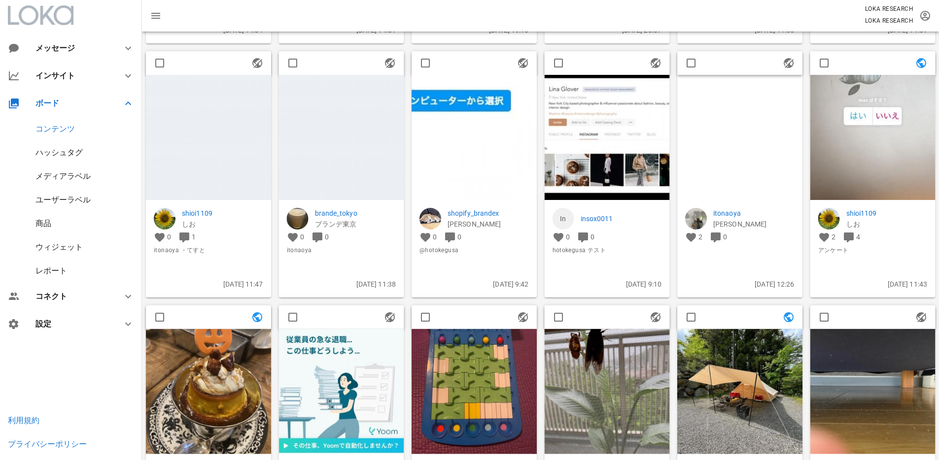
click at [247, 344] on img at bounding box center [208, 391] width 125 height 125
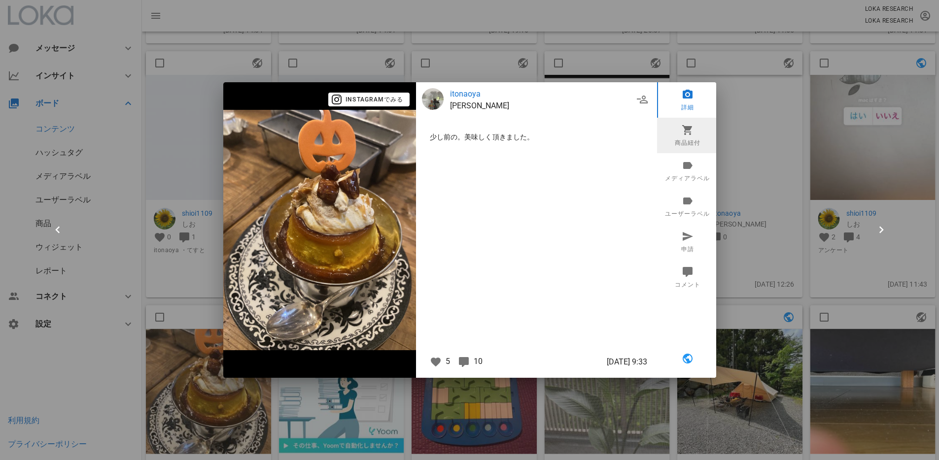
click at [686, 137] on link "商品紐付" at bounding box center [687, 135] width 61 height 35
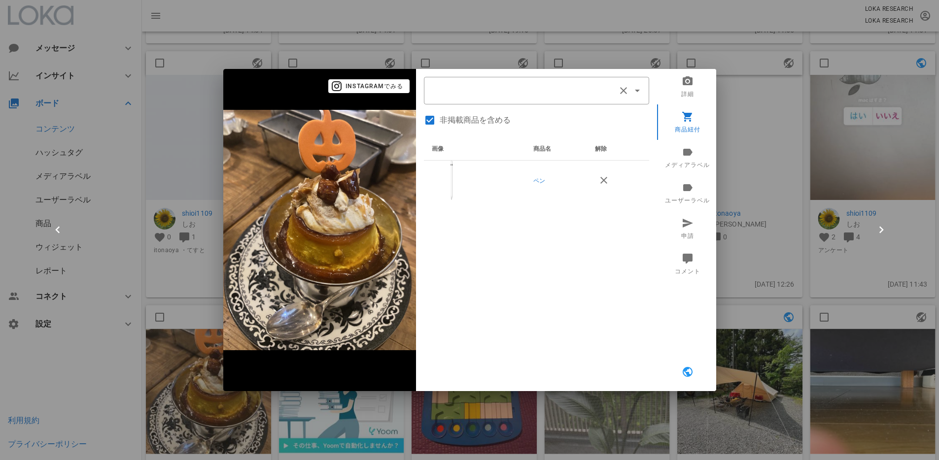
click at [737, 180] on div at bounding box center [469, 230] width 939 height 460
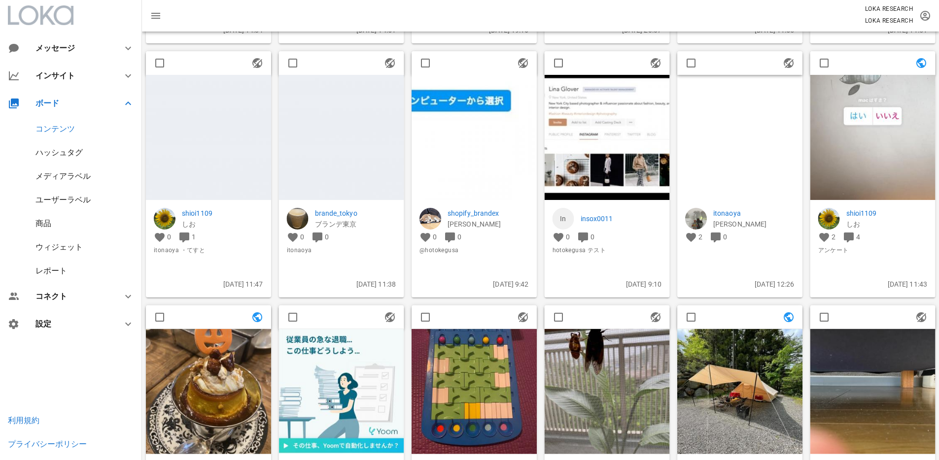
click at [737, 144] on img at bounding box center [872, 137] width 125 height 125
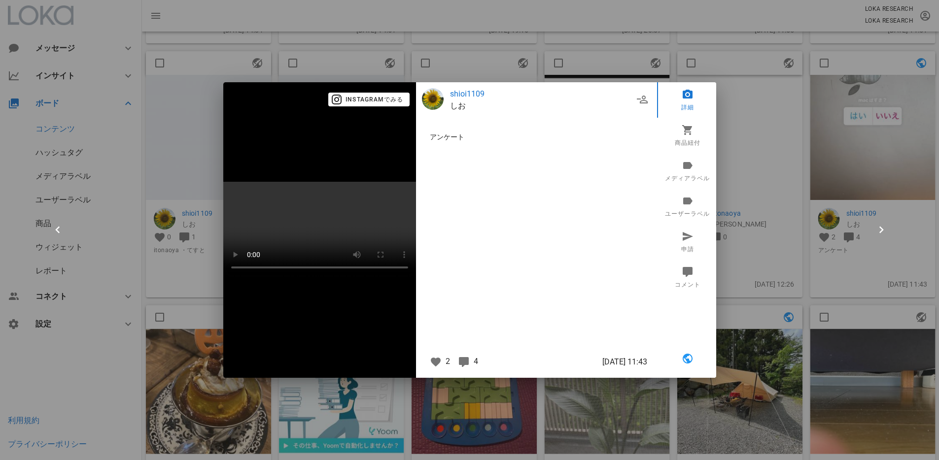
click at [342, 278] on video at bounding box center [319, 230] width 193 height 97
click at [687, 118] on link "商品紐付" at bounding box center [687, 135] width 61 height 35
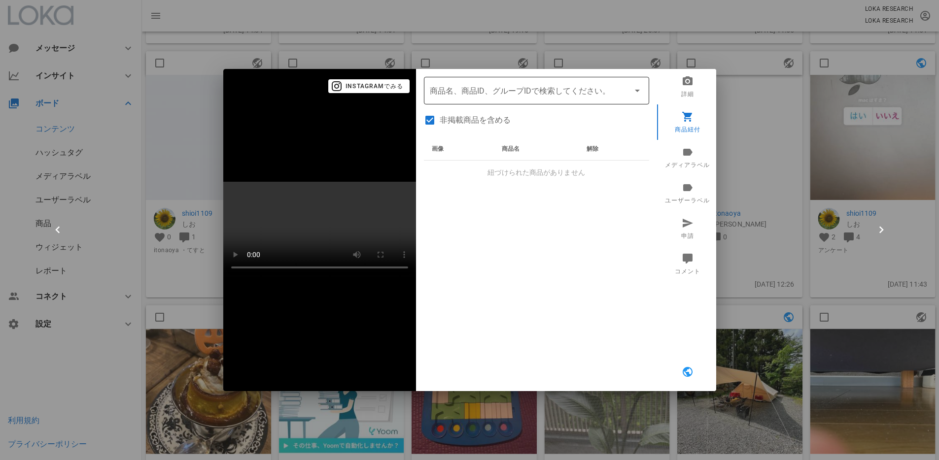
click at [493, 83] on input "商品" at bounding box center [523, 91] width 186 height 16
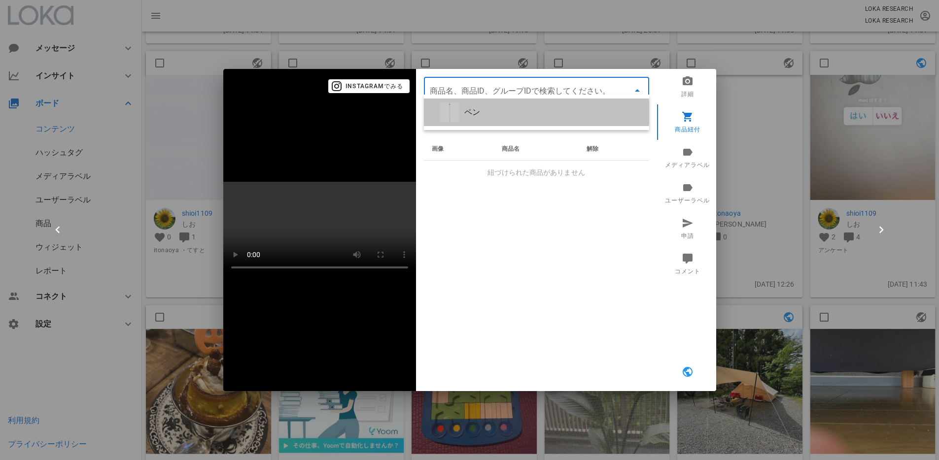
click at [495, 105] on div "ペン" at bounding box center [536, 113] width 225 height 28
type input "ペン"
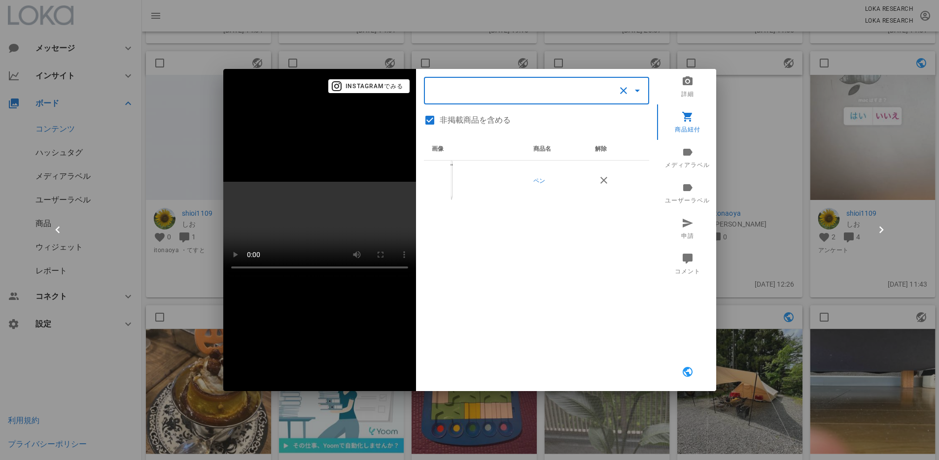
click at [737, 140] on div at bounding box center [469, 230] width 939 height 460
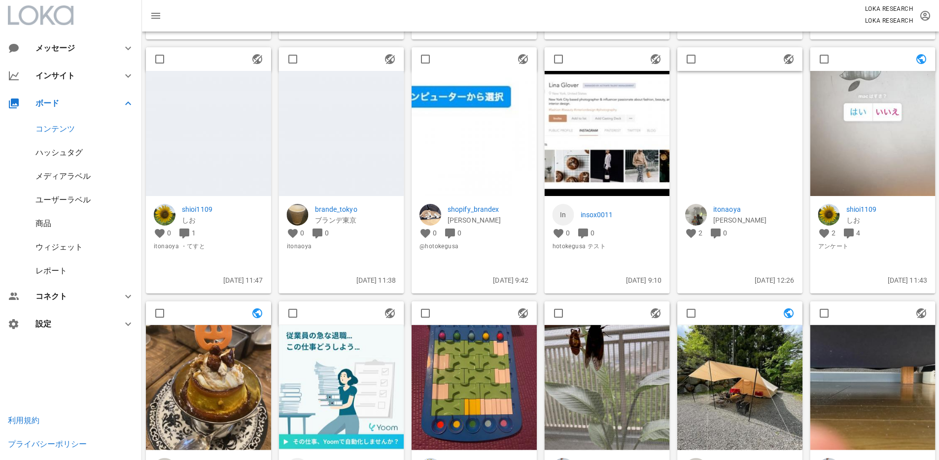
scroll to position [1295, 0]
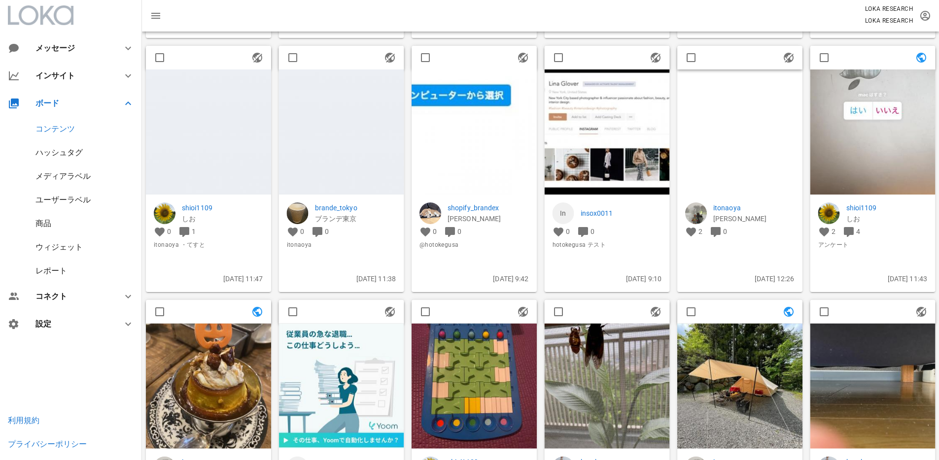
click at [52, 275] on div "レポート" at bounding box center [51, 270] width 32 height 9
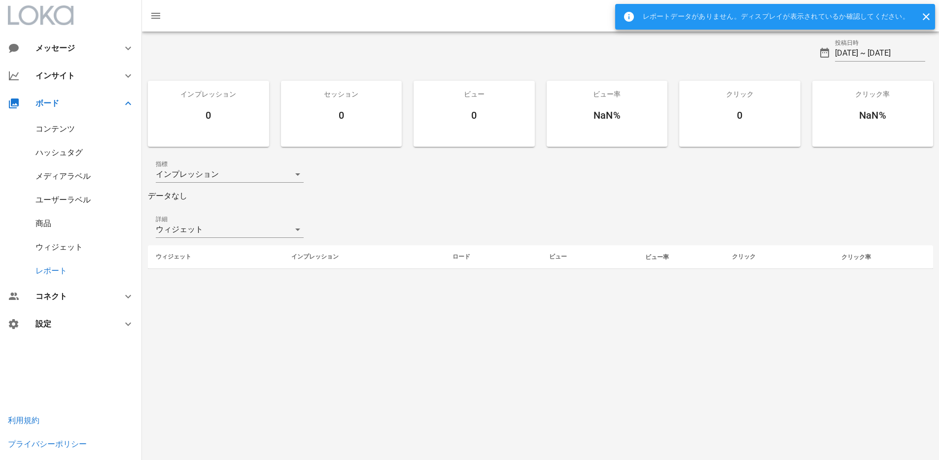
click at [402, 216] on div "詳細 ウィジェット" at bounding box center [540, 230] width 785 height 32
click at [737, 21] on icon "button" at bounding box center [926, 17] width 12 height 12
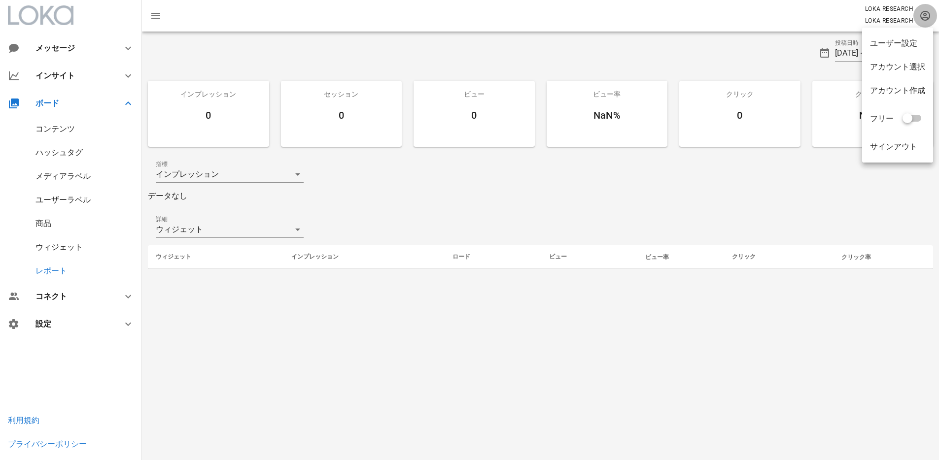
click at [737, 18] on icon "button" at bounding box center [925, 16] width 12 height 12
click at [737, 68] on div "アカウント選択" at bounding box center [897, 66] width 55 height 9
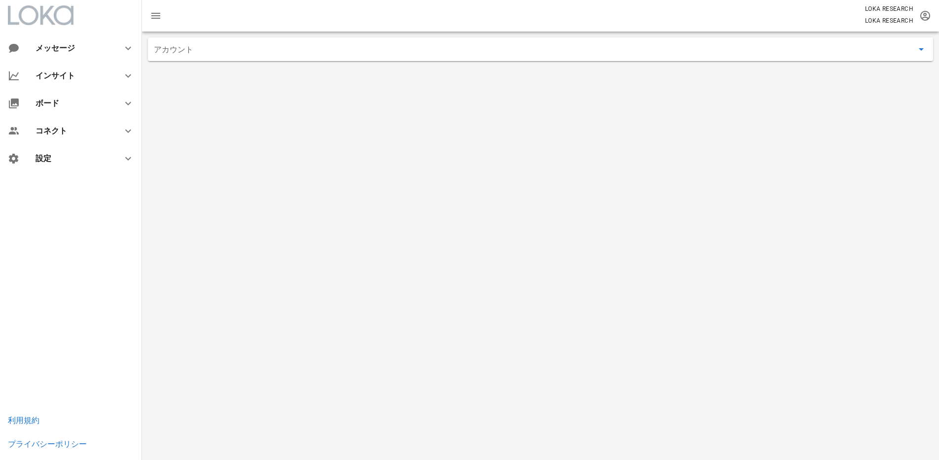
click at [548, 50] on input "アカウント" at bounding box center [533, 49] width 759 height 16
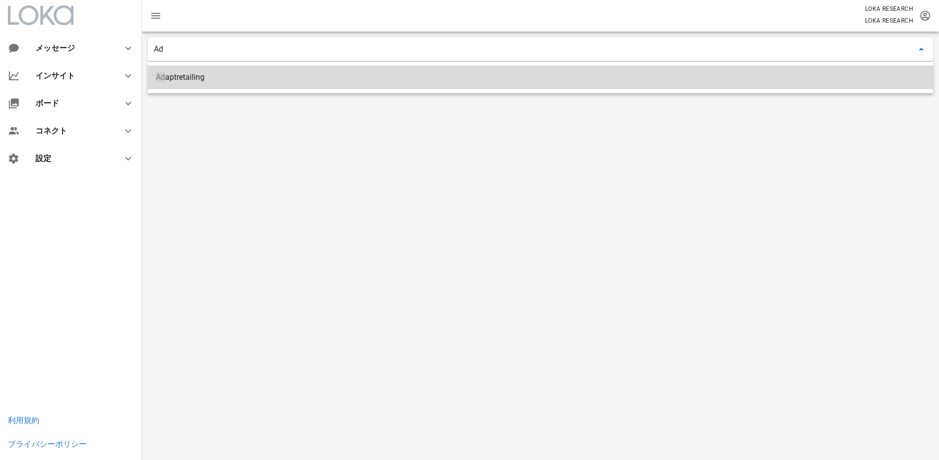
type input "Adaptretailing"
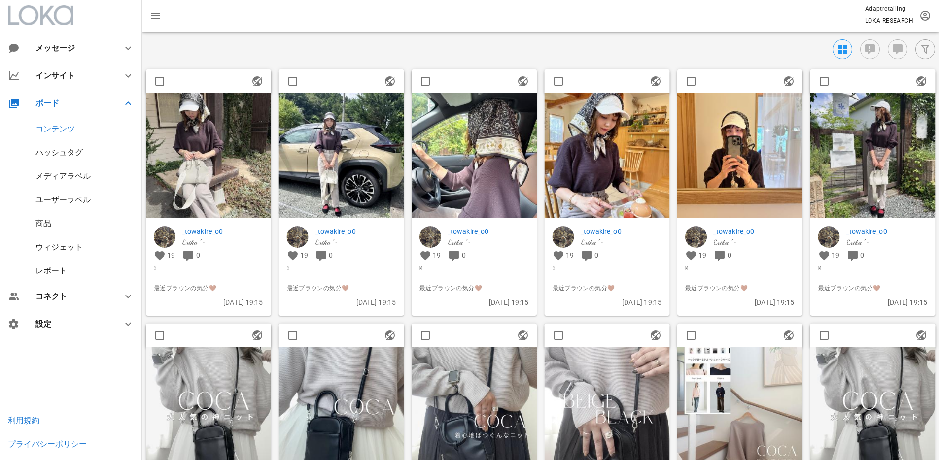
click at [48, 272] on div "レポート" at bounding box center [51, 270] width 32 height 9
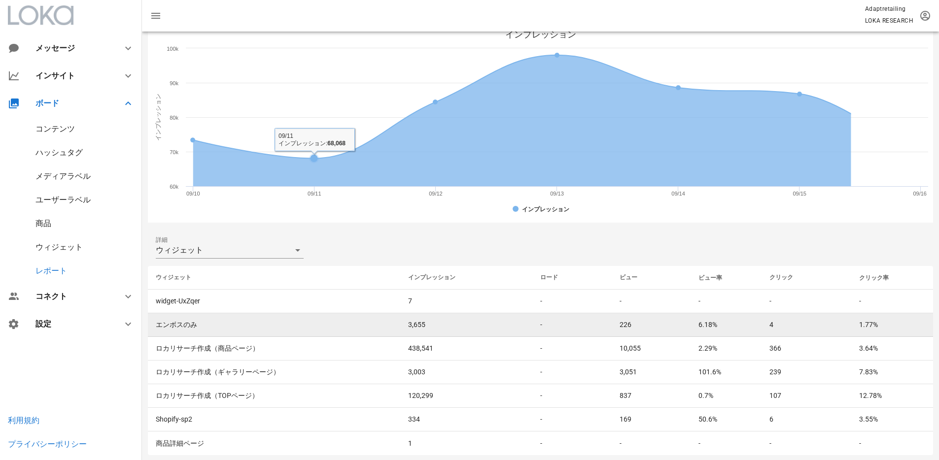
scroll to position [166, 0]
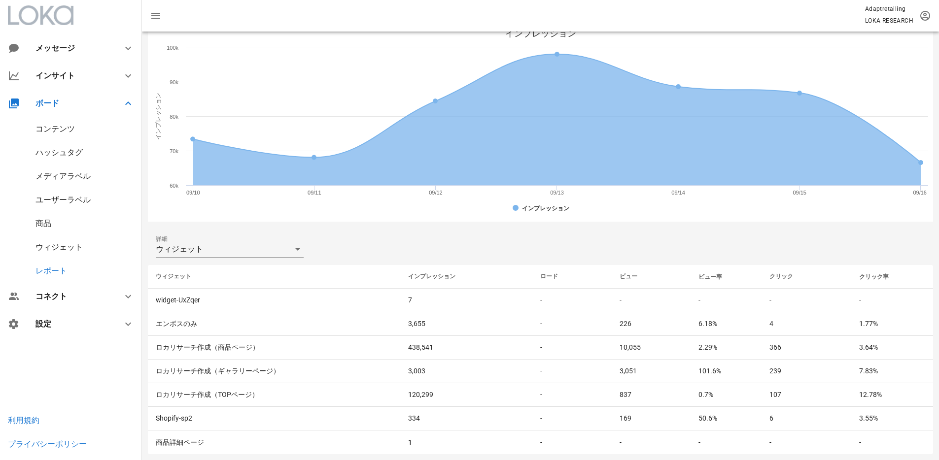
click at [319, 254] on div "詳細 ウィジェット" at bounding box center [540, 250] width 785 height 32
click at [275, 251] on div "ウィジェット" at bounding box center [223, 249] width 134 height 16
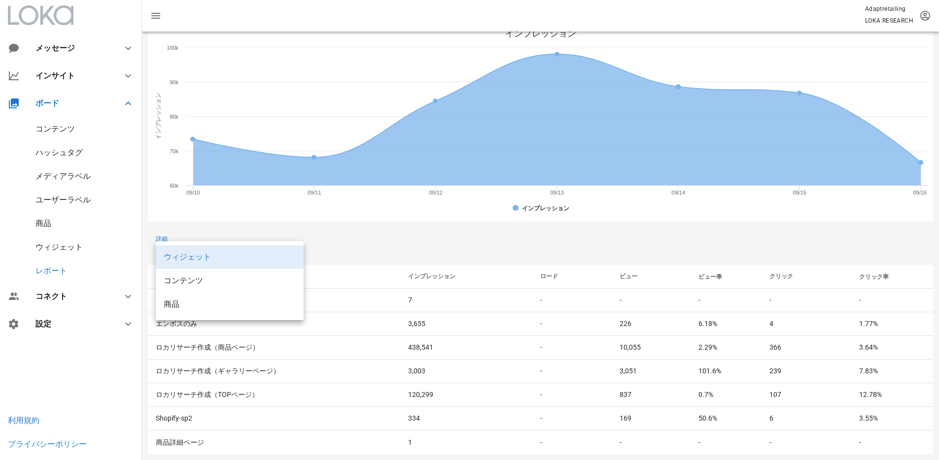
click at [386, 250] on div "詳細 ウィジェット" at bounding box center [540, 250] width 785 height 32
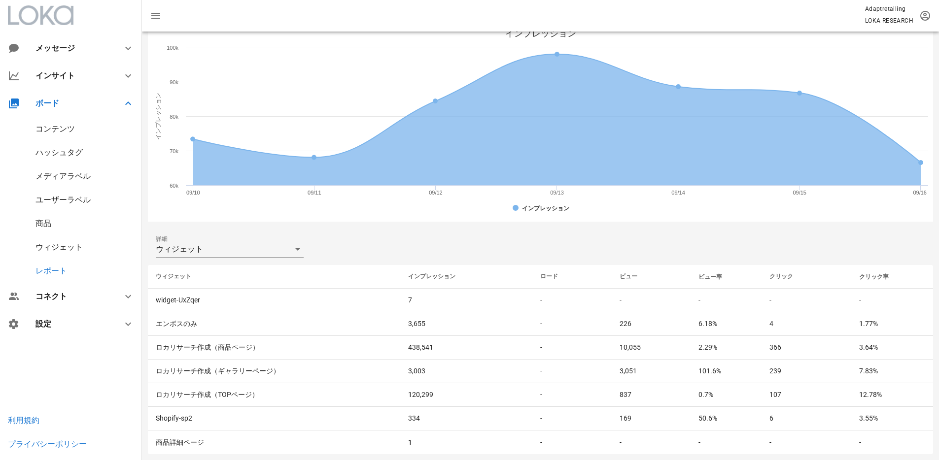
click at [164, 252] on div "ウィジェット" at bounding box center [179, 249] width 47 height 9
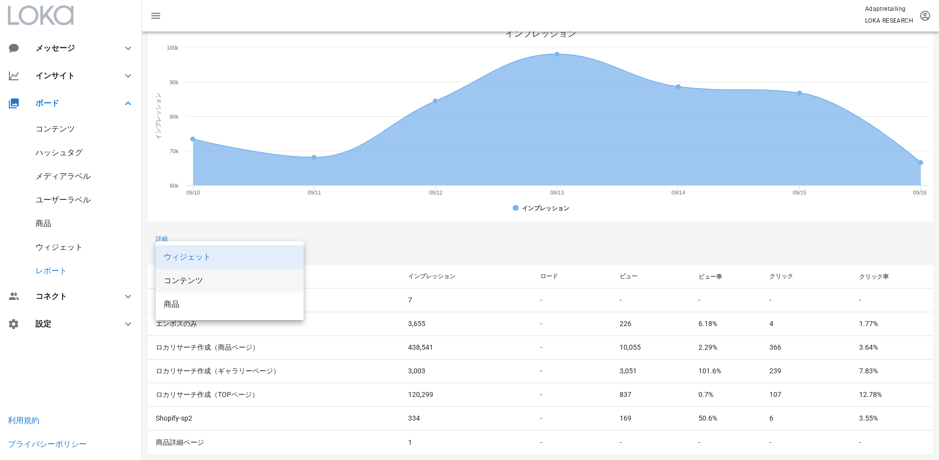
click at [211, 274] on div "コンテンツ" at bounding box center [230, 280] width 132 height 21
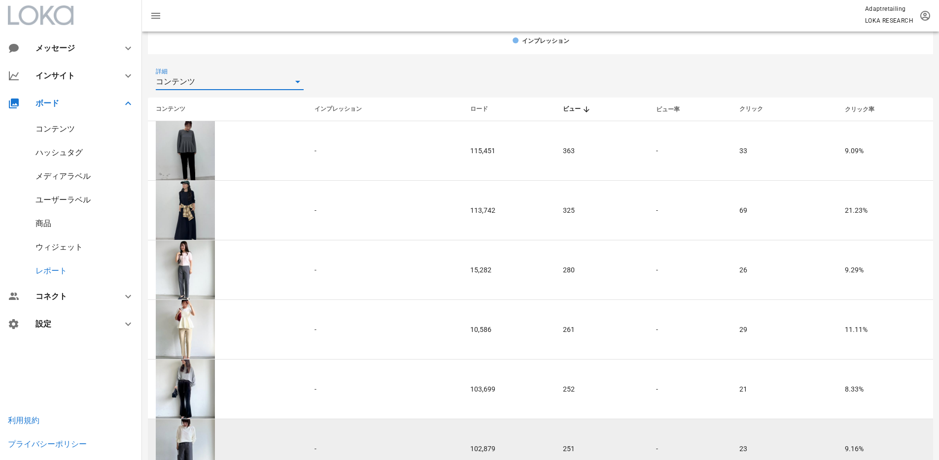
scroll to position [198, 0]
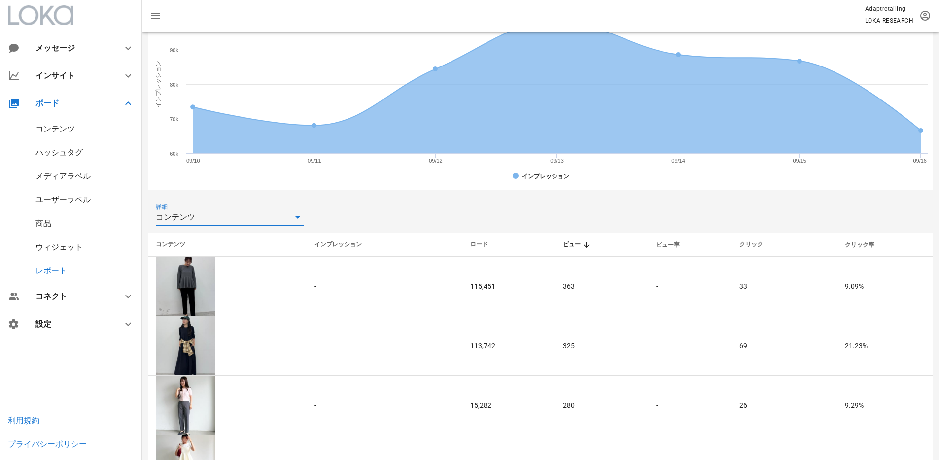
click at [255, 211] on div "コンテンツ" at bounding box center [223, 217] width 134 height 16
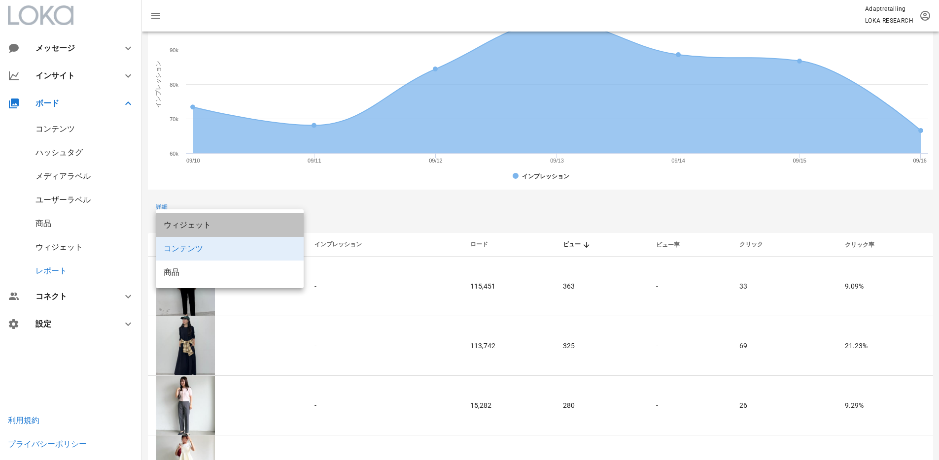
click at [205, 225] on div "ウィジェット" at bounding box center [230, 224] width 132 height 9
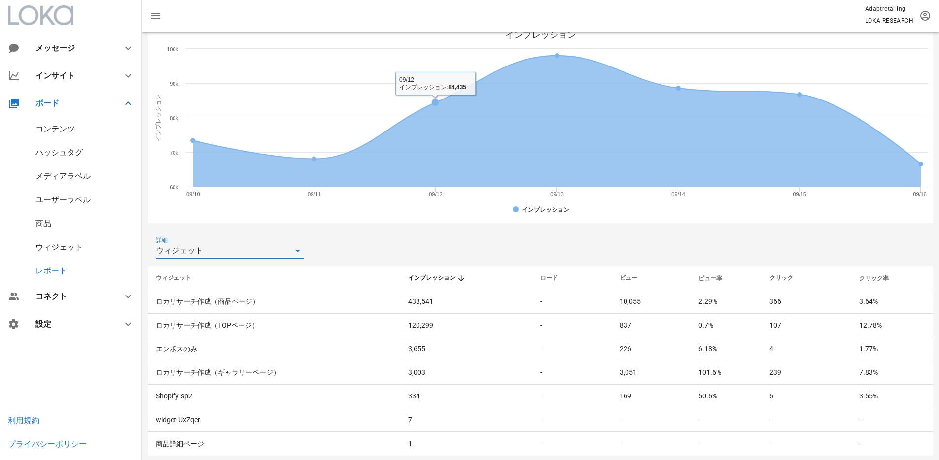
scroll to position [166, 0]
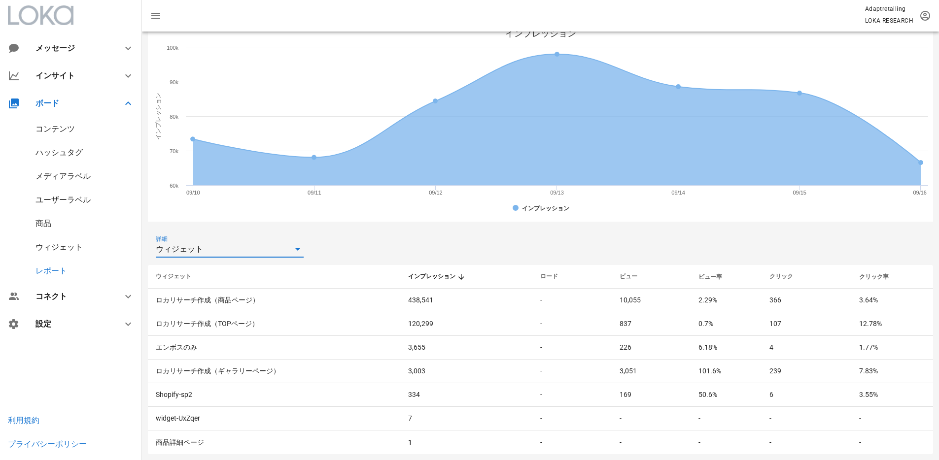
click at [271, 250] on div "ウィジェット" at bounding box center [223, 249] width 134 height 16
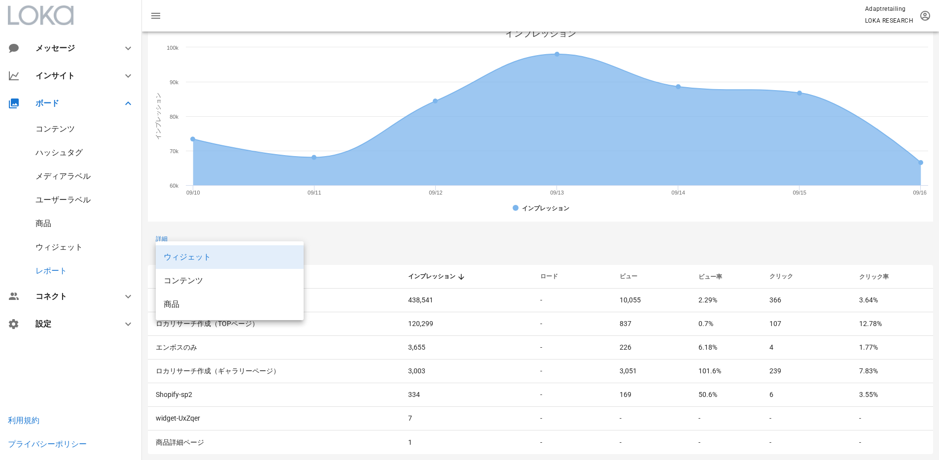
click at [462, 265] on th "インプレッション" at bounding box center [466, 277] width 133 height 24
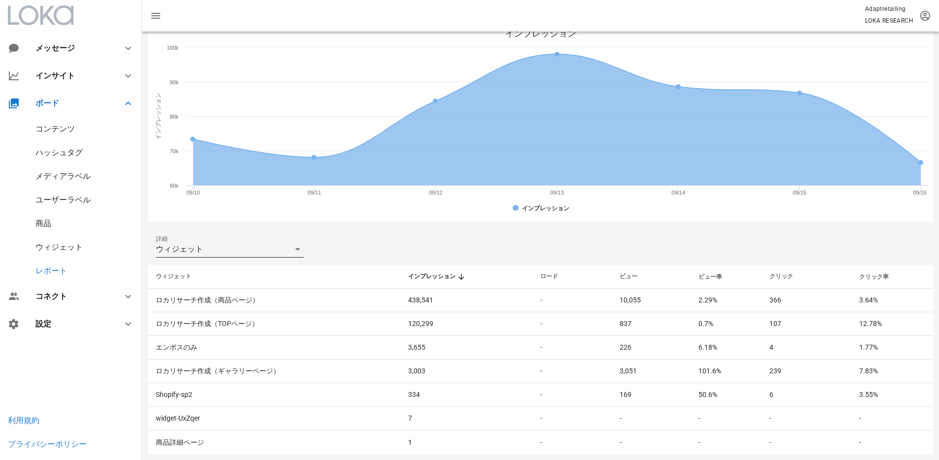
click at [220, 256] on div "ウィジェット" at bounding box center [223, 249] width 134 height 16
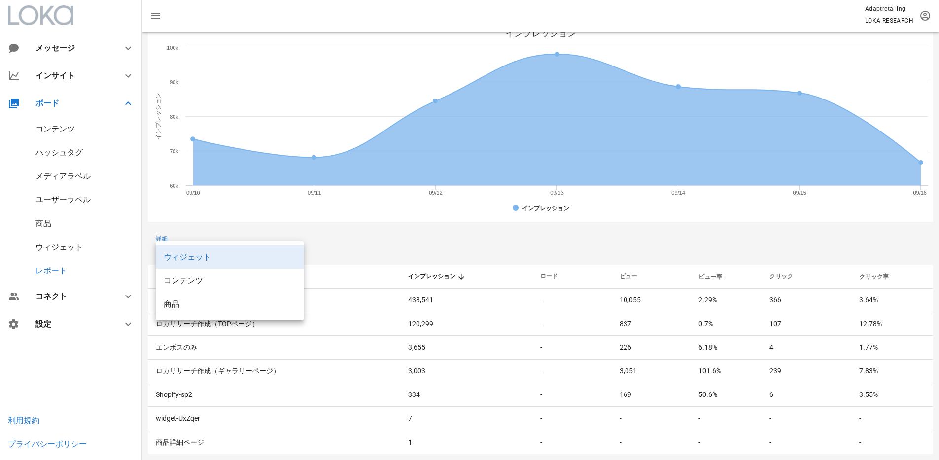
click at [466, 232] on div "投稿日時 [DATE] ~ [DATE] インプレッション 565,840 16.17% セッション 247,245 19.13% ビュー 14,338 7.…" at bounding box center [540, 163] width 797 height 594
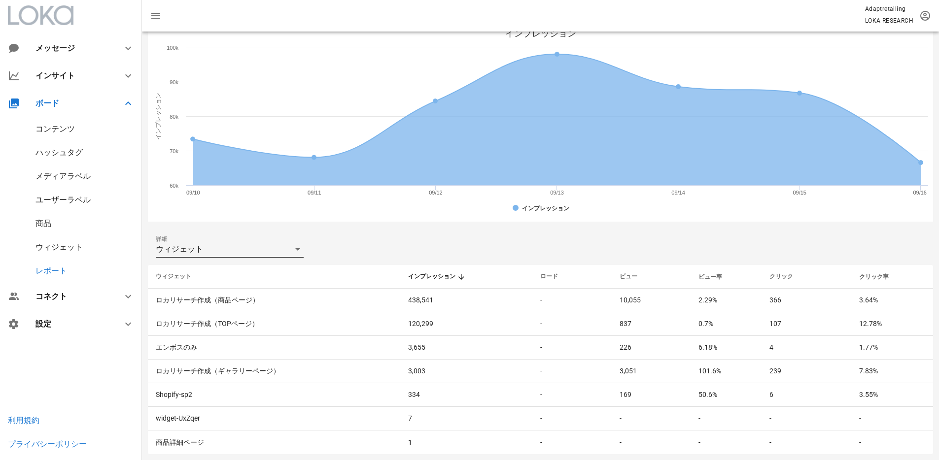
click at [245, 245] on div "ウィジェット" at bounding box center [223, 249] width 134 height 16
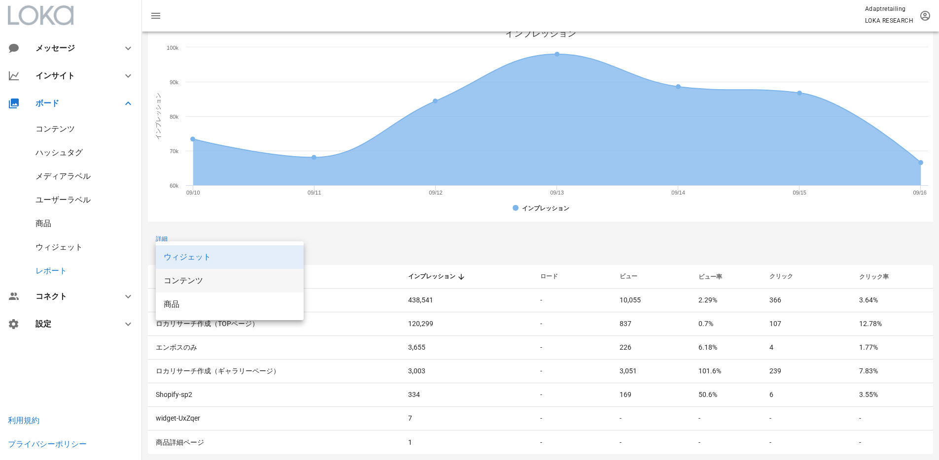
click at [225, 278] on div "コンテンツ" at bounding box center [230, 280] width 132 height 9
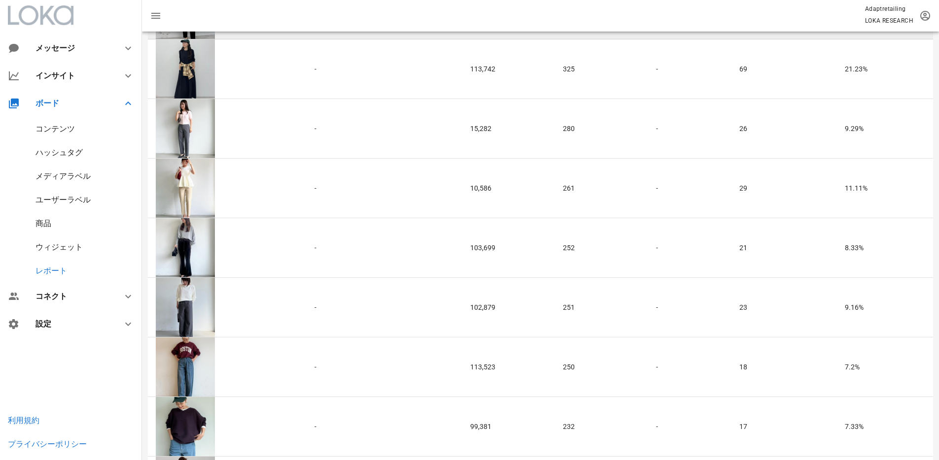
scroll to position [254, 0]
